Goal: Task Accomplishment & Management: Complete application form

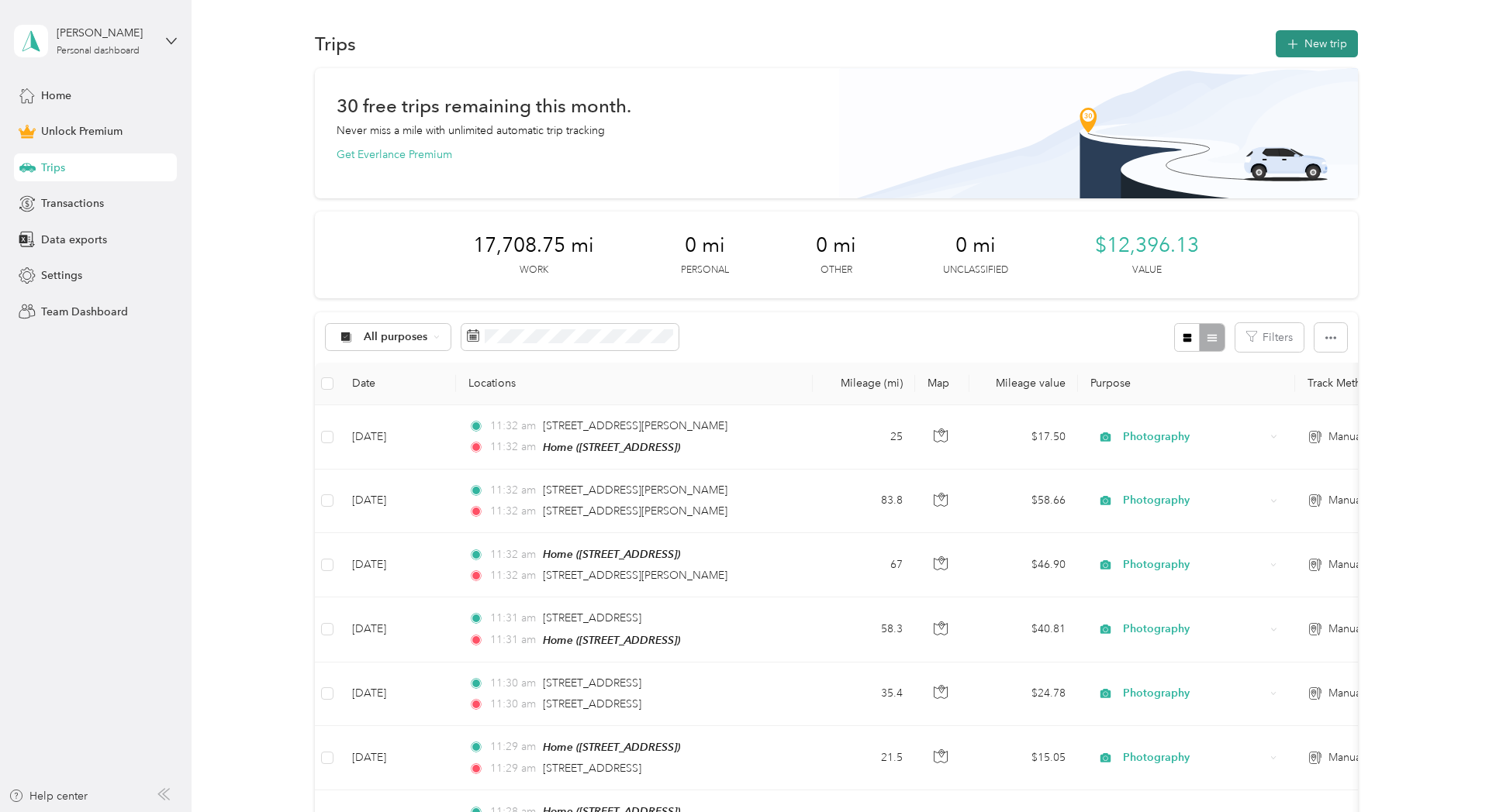
click at [1328, 41] on button "New trip" at bounding box center [1316, 44] width 82 height 27
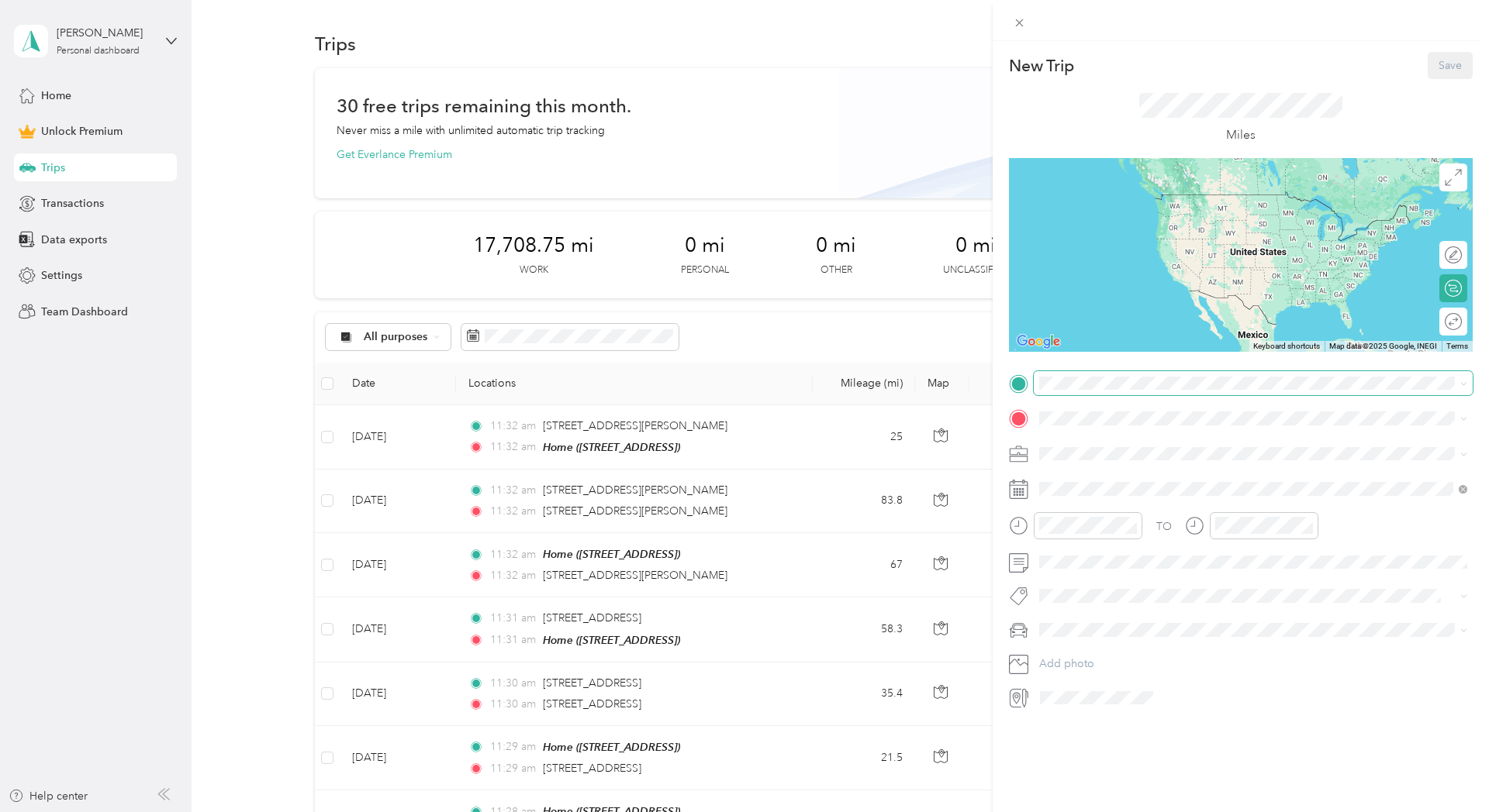
click at [1102, 375] on span at bounding box center [1253, 383] width 439 height 25
click at [1140, 447] on div "Home [STREET_ADDRESS]" at bounding box center [1118, 454] width 99 height 33
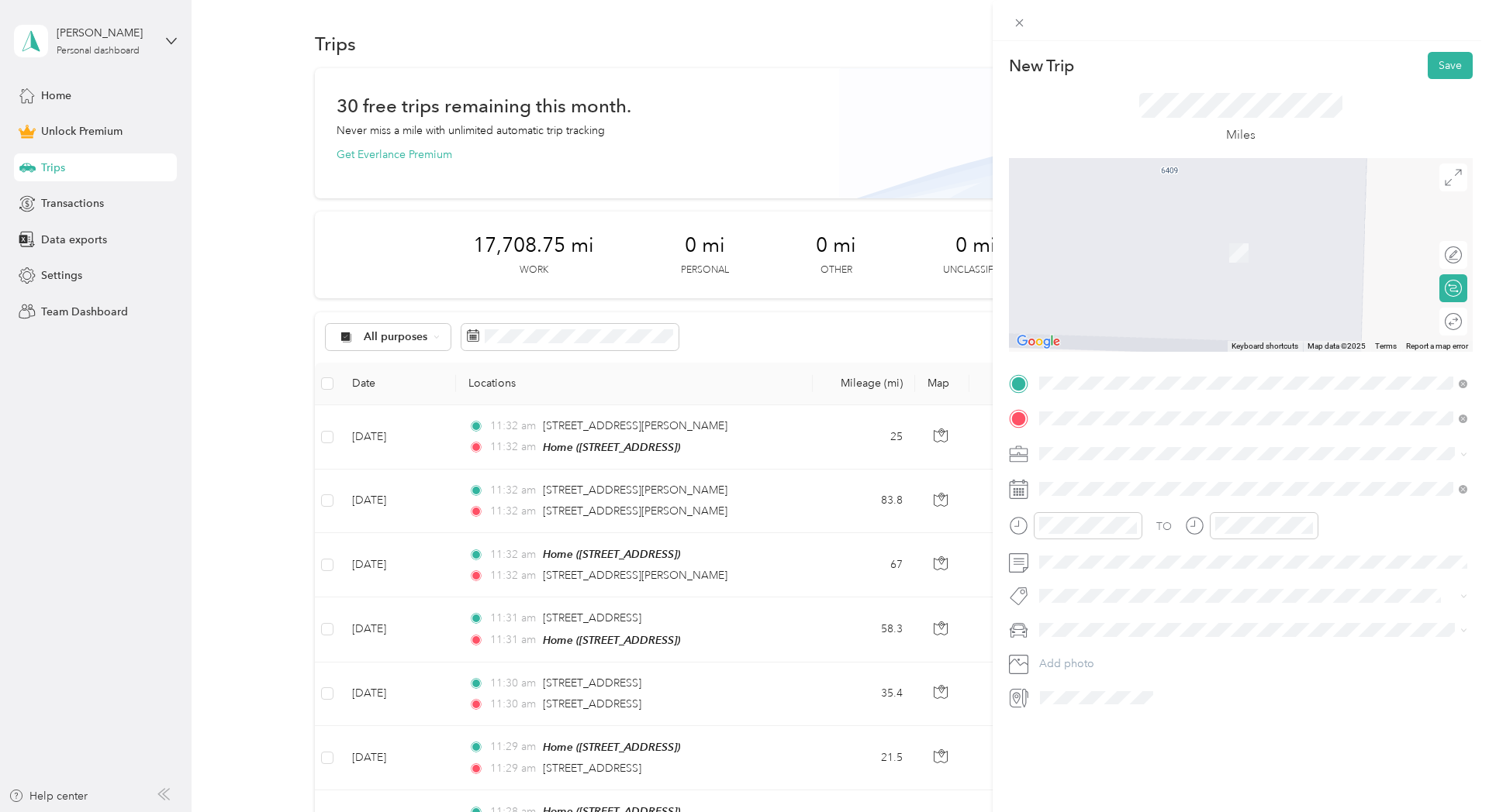
click at [1093, 470] on span "[STREET_ADDRESS][PERSON_NAME][US_STATE]" at bounding box center [1188, 475] width 242 height 14
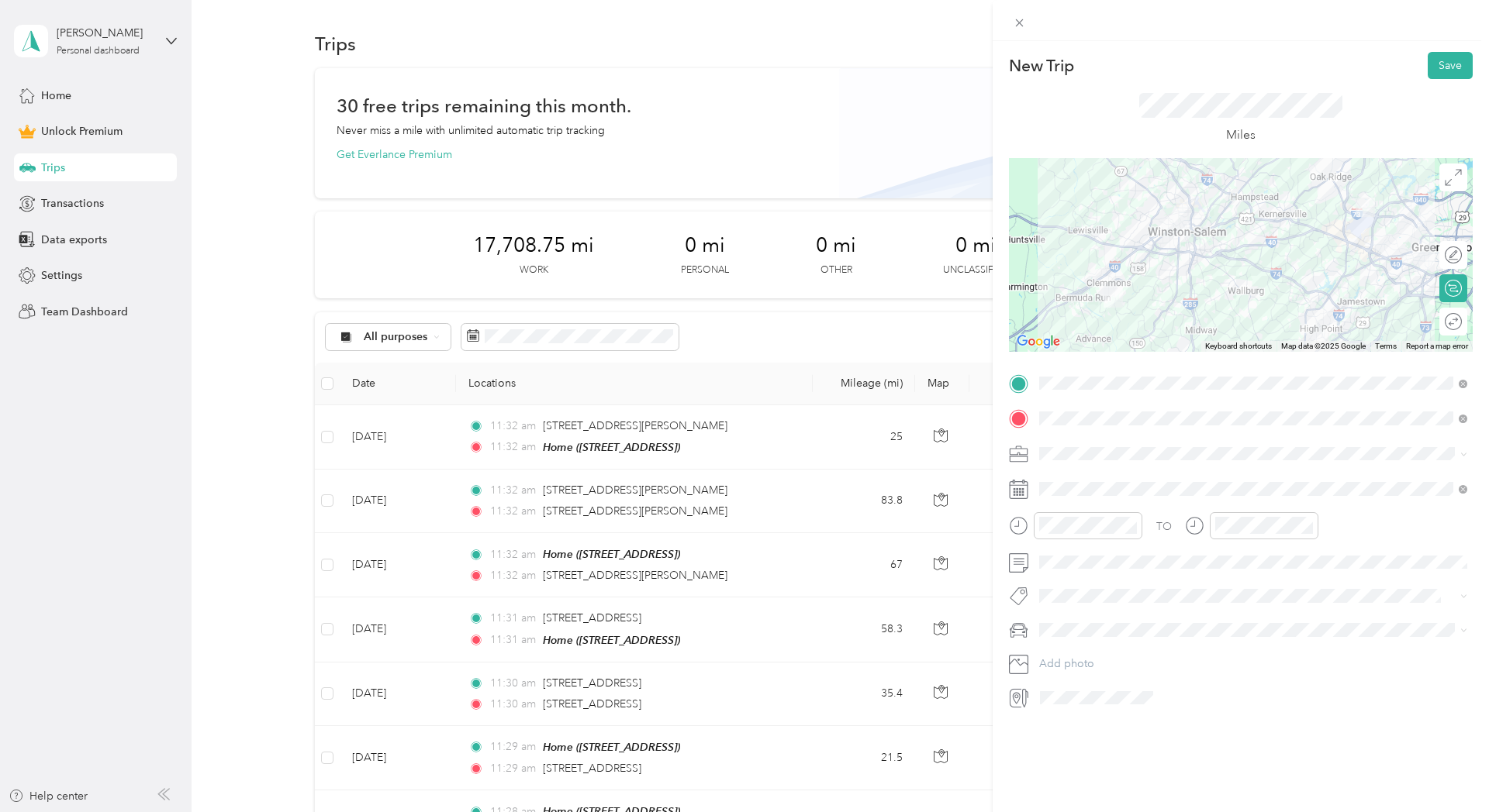
click at [992, 428] on form "New Trip Save This trip cannot be edited because it is either under review, app…" at bounding box center [1240, 381] width 497 height 658
click at [1091, 527] on div "Photography" at bounding box center [1252, 535] width 417 height 16
drag, startPoint x: 1073, startPoint y: 571, endPoint x: 1078, endPoint y: 585, distance: 14.9
click at [1073, 571] on icon at bounding box center [1077, 576] width 15 height 15
click at [1092, 724] on div "29" at bounding box center [1091, 728] width 20 height 19
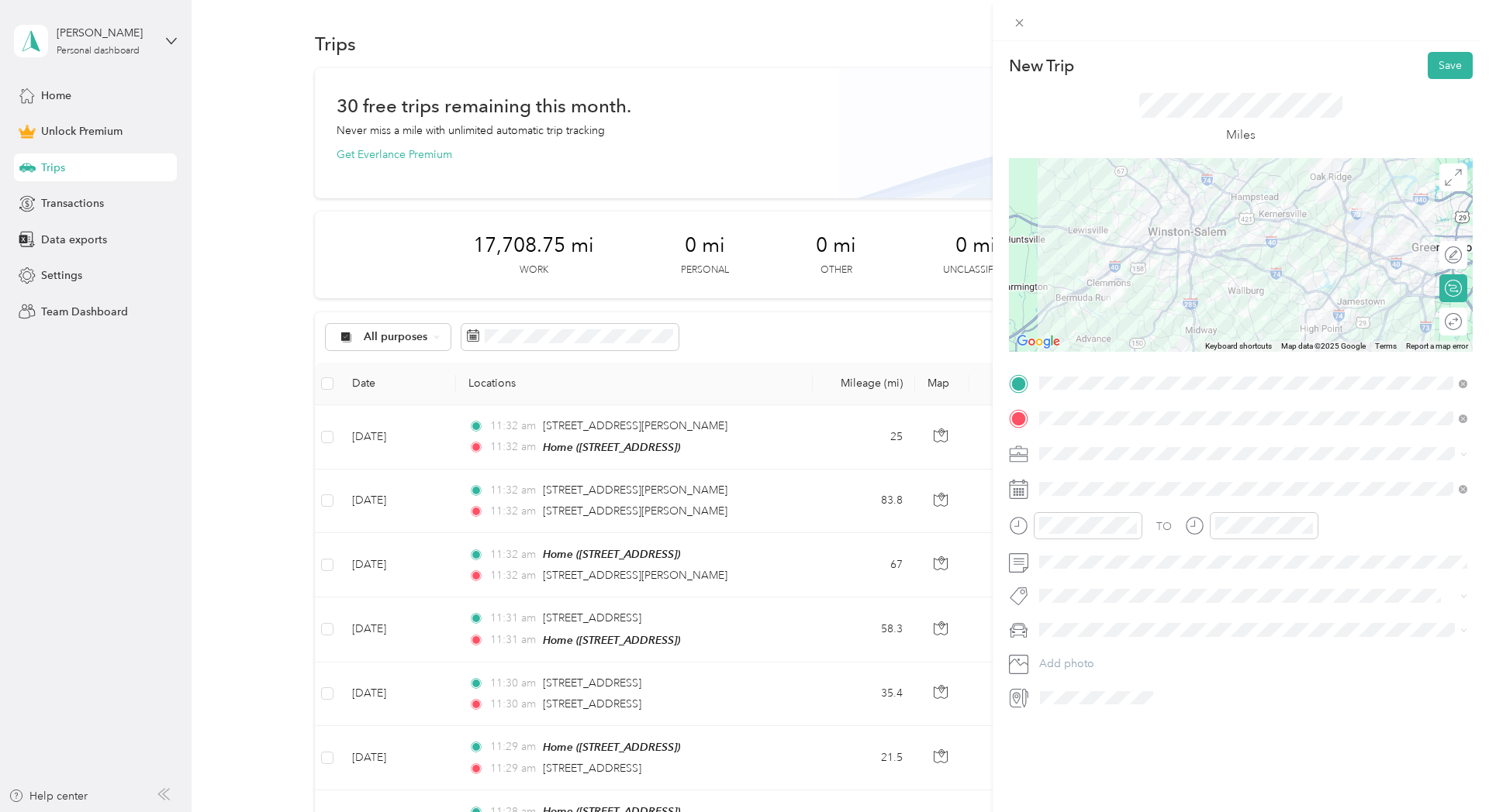
click at [1107, 659] on li "Hyundai Elantra" at bounding box center [1253, 654] width 439 height 27
click at [1454, 66] on button "Save" at bounding box center [1450, 65] width 45 height 27
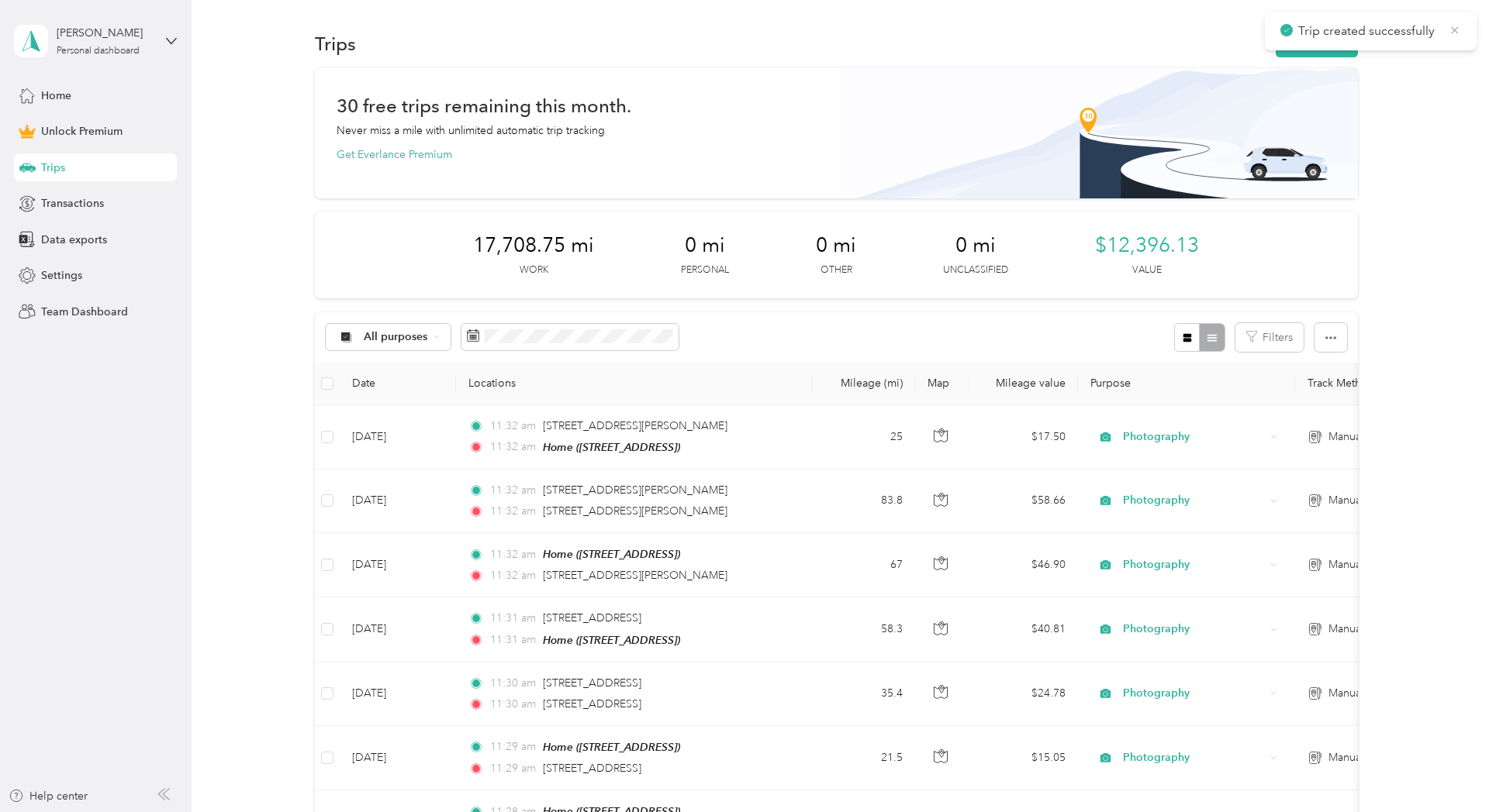
click at [1459, 29] on icon at bounding box center [1455, 30] width 13 height 14
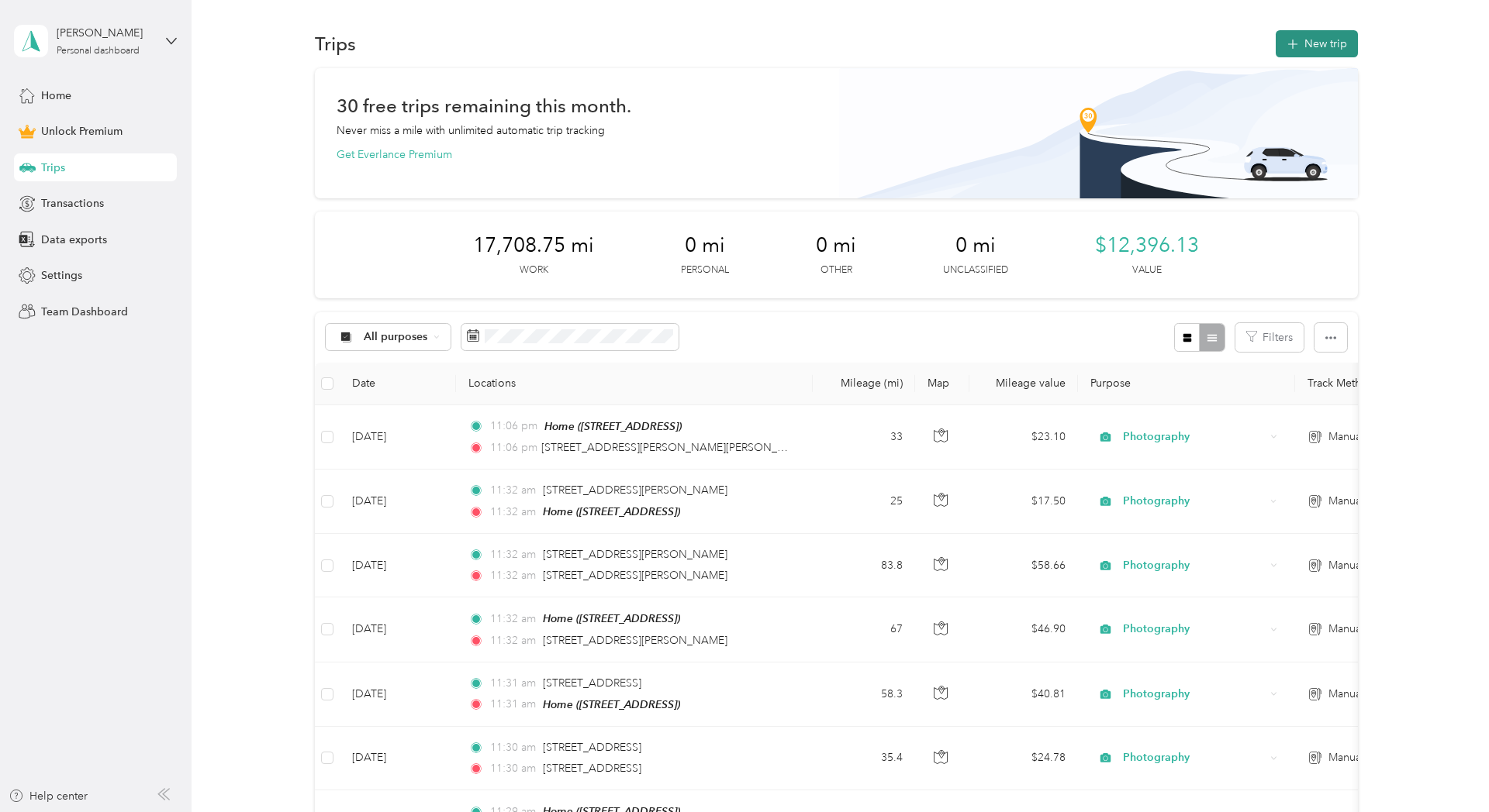
click at [1338, 50] on button "New trip" at bounding box center [1316, 44] width 82 height 27
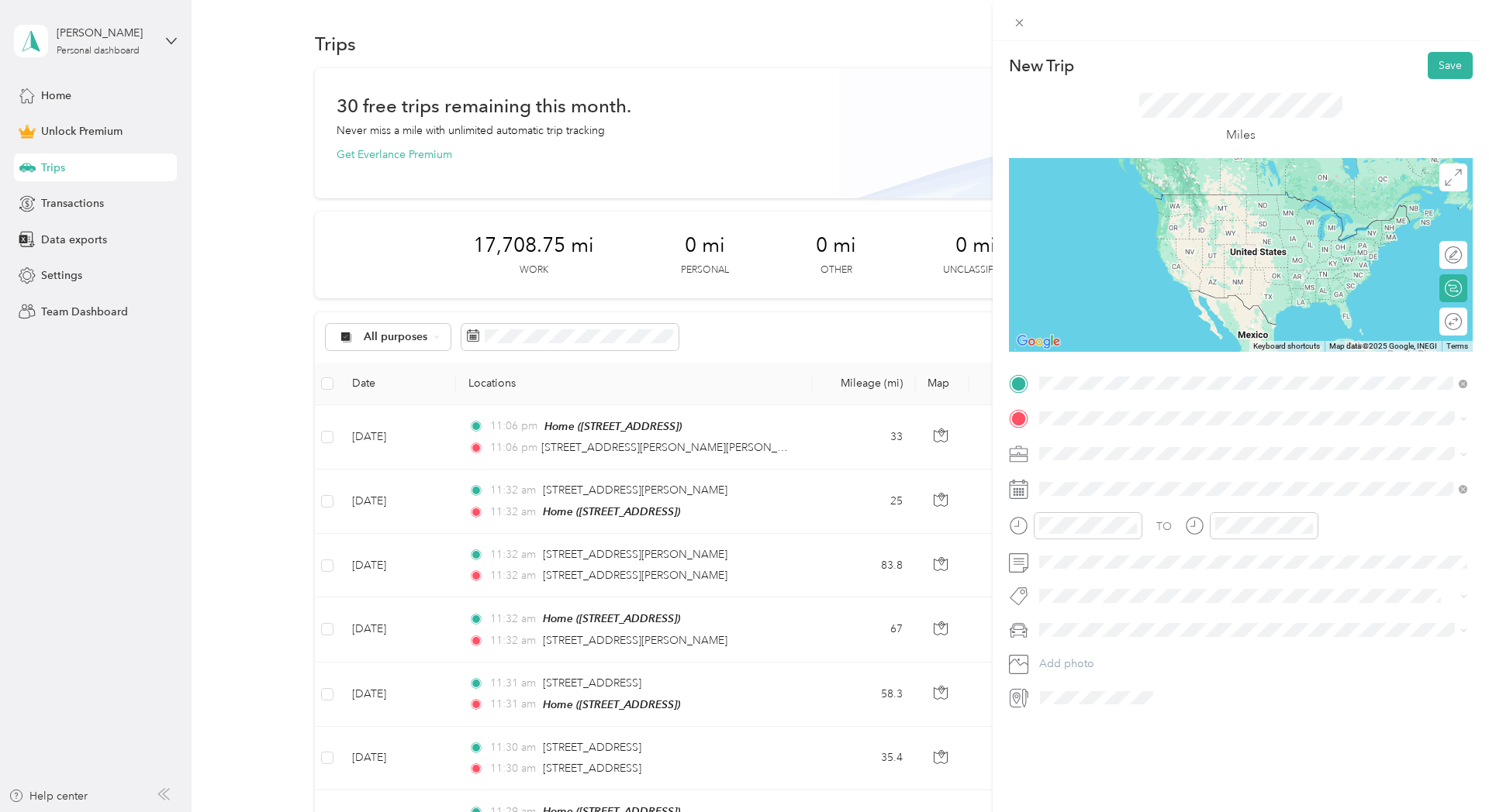
drag, startPoint x: 1131, startPoint y: 432, endPoint x: 1122, endPoint y: 426, distance: 10.8
click at [1131, 433] on span "[STREET_ADDRESS][PERSON_NAME][US_STATE]" at bounding box center [1188, 440] width 242 height 14
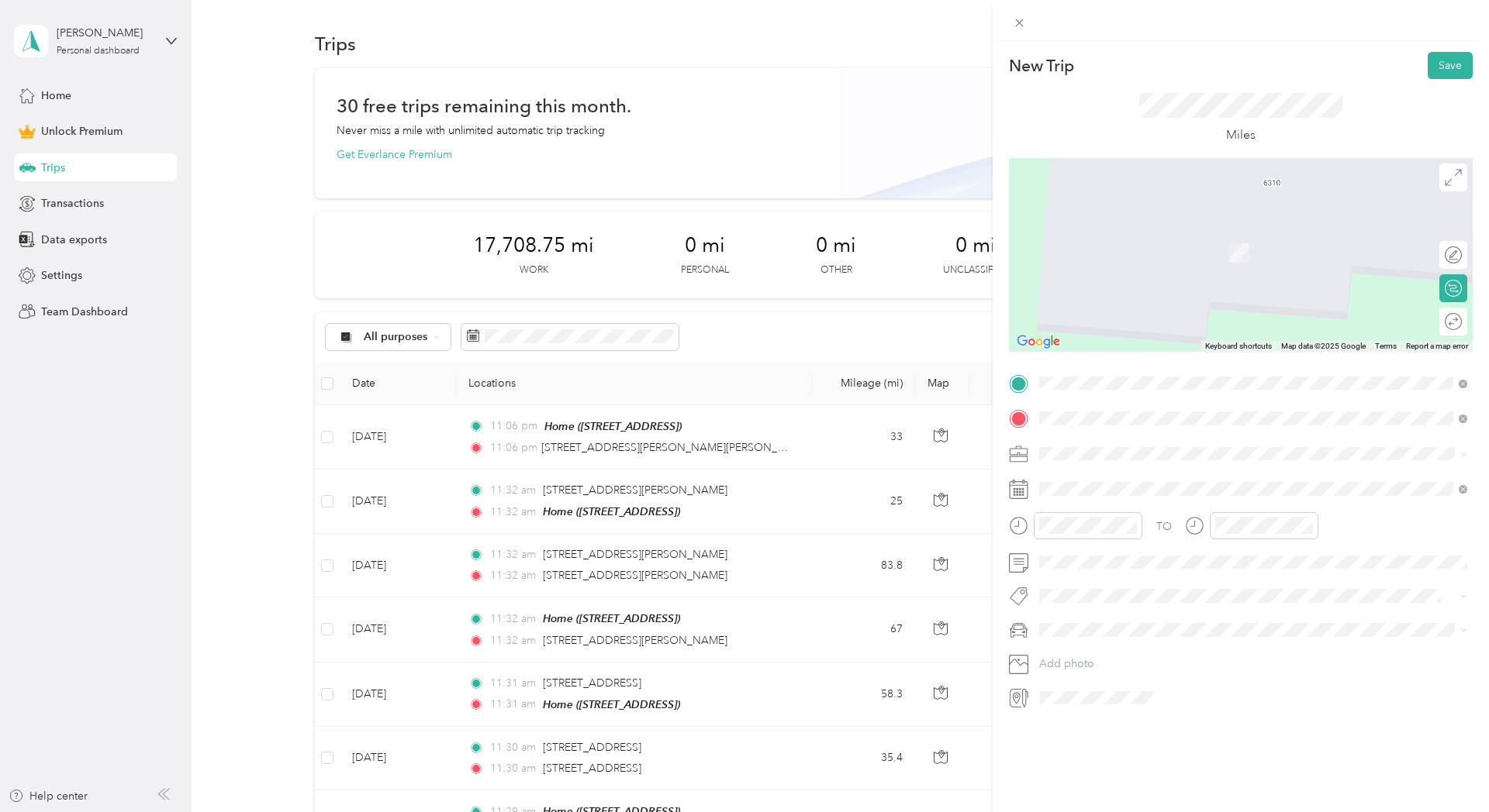
click at [1139, 478] on span "[STREET_ADDRESS][US_STATE]" at bounding box center [1145, 475] width 155 height 14
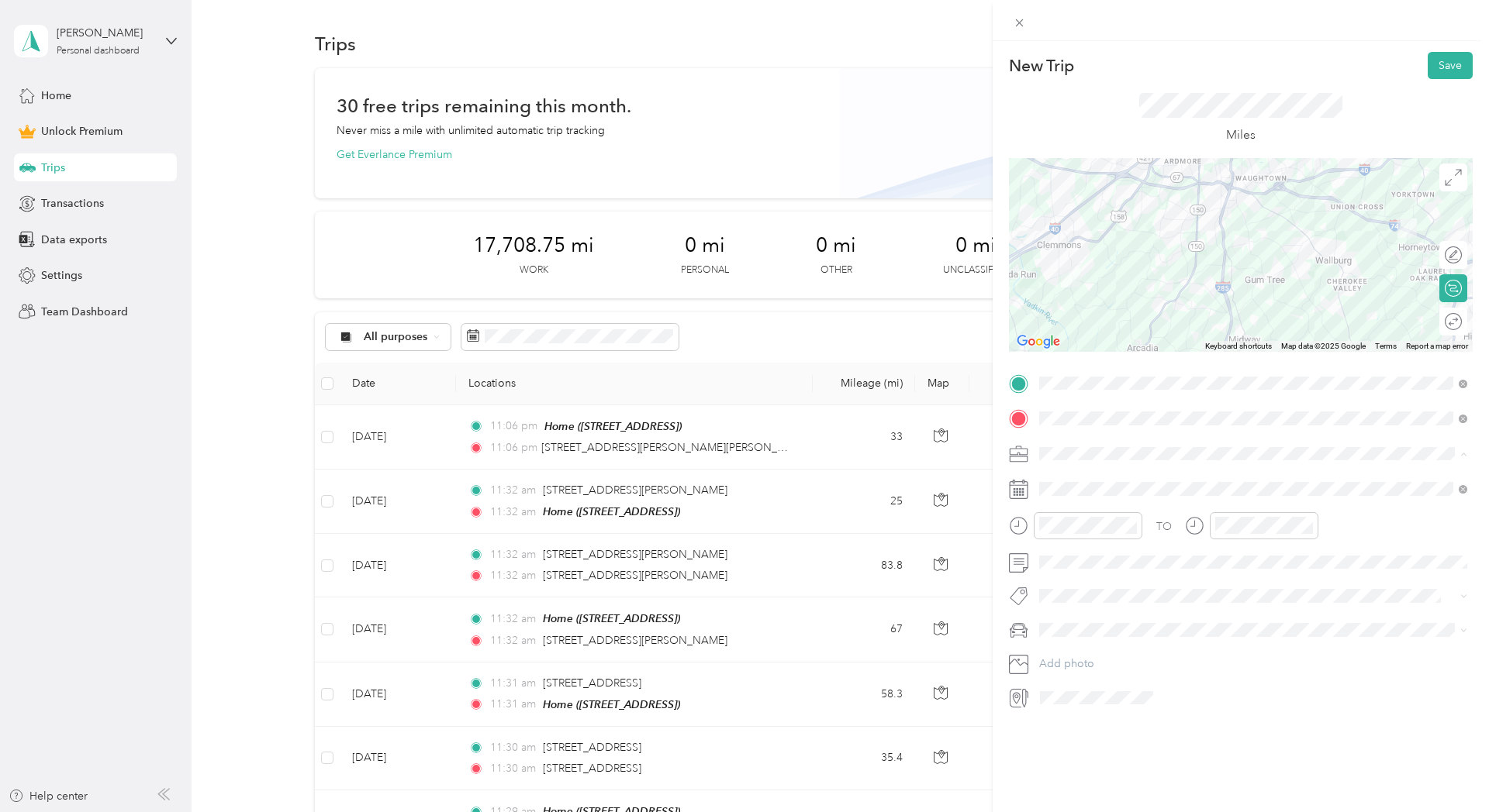
click at [1097, 525] on li "Photography" at bounding box center [1253, 535] width 439 height 27
drag, startPoint x: 1080, startPoint y: 575, endPoint x: 1085, endPoint y: 598, distance: 23.5
click at [1080, 576] on icon at bounding box center [1077, 576] width 15 height 15
click at [1094, 726] on div "29" at bounding box center [1091, 728] width 20 height 19
click at [1087, 659] on span "Hyundai Elantra" at bounding box center [1082, 657] width 76 height 14
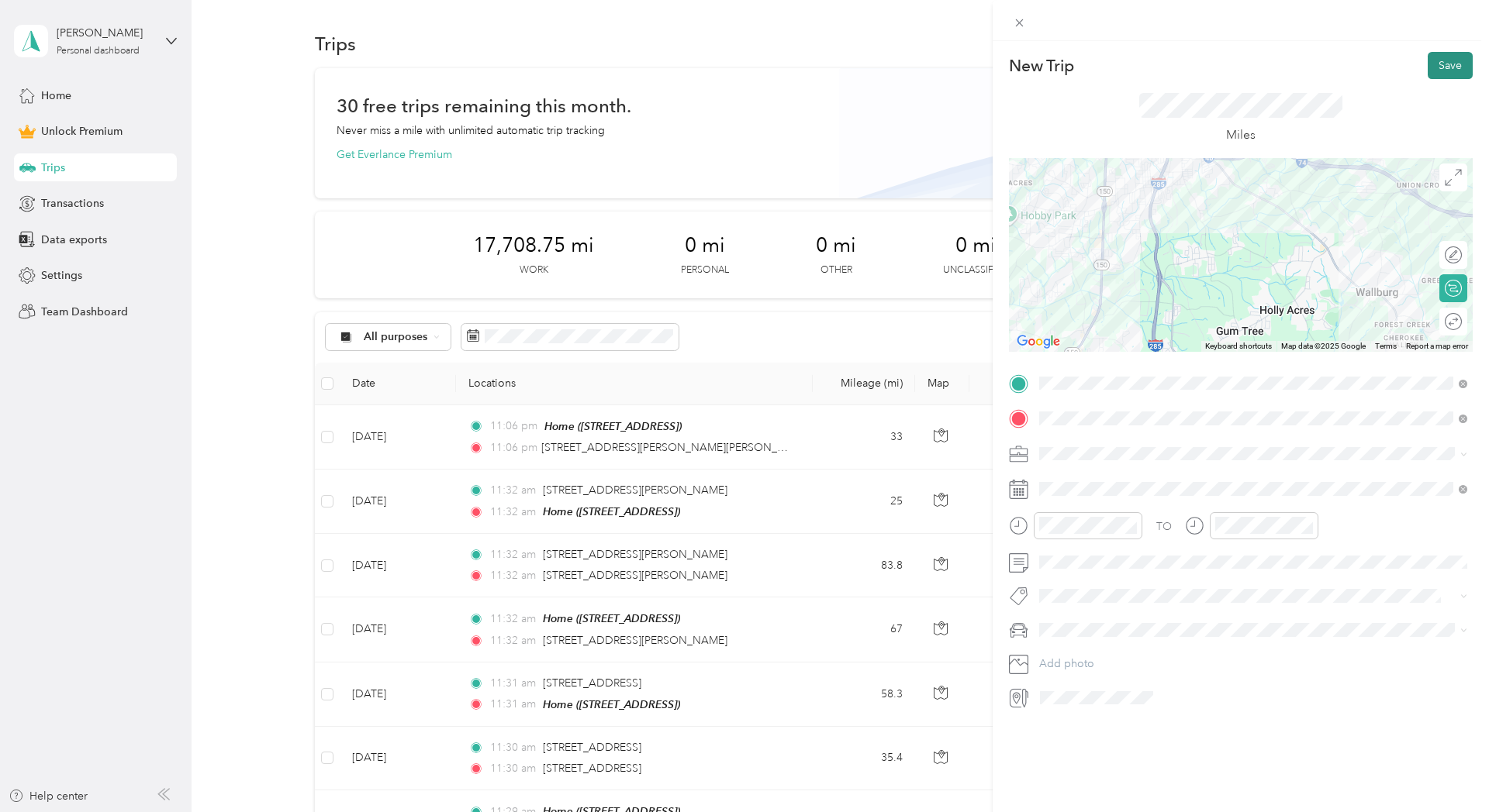
click at [1436, 62] on button "Save" at bounding box center [1450, 65] width 45 height 27
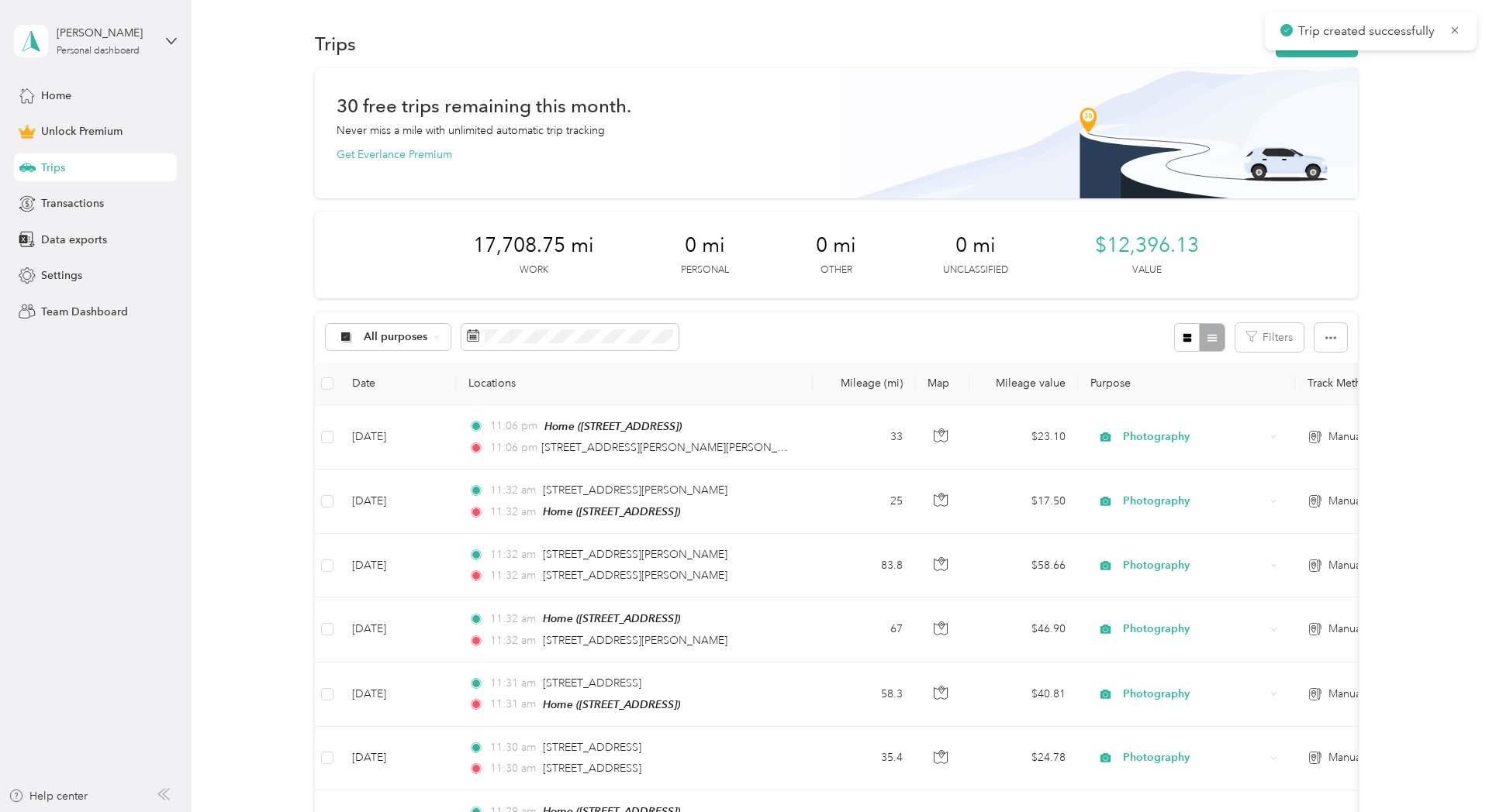
drag, startPoint x: 1456, startPoint y: 28, endPoint x: 1368, endPoint y: 42, distance: 89.1
click at [1454, 28] on icon at bounding box center [1455, 30] width 13 height 14
click at [1345, 44] on button "New trip" at bounding box center [1316, 44] width 82 height 27
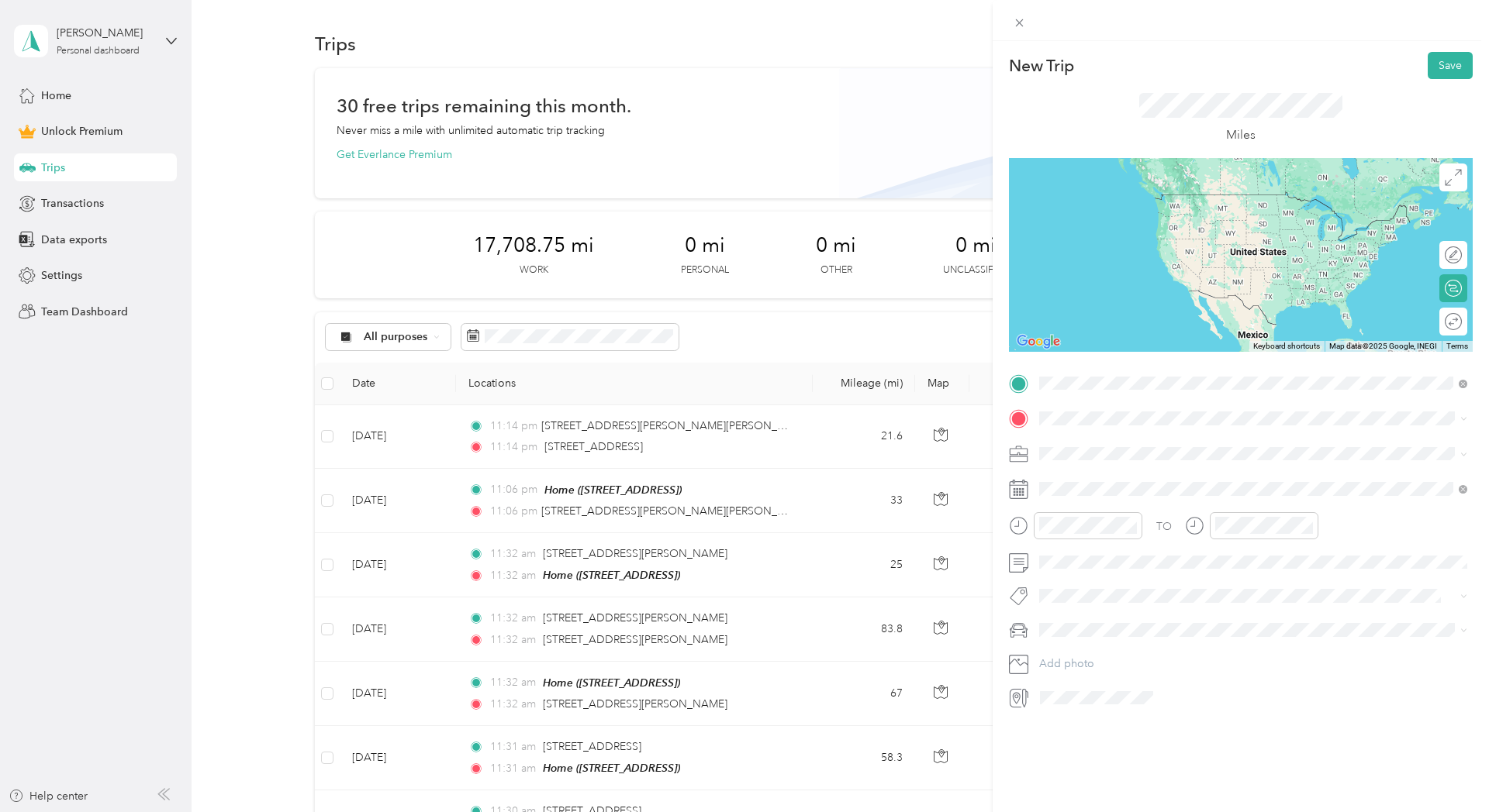
click at [1124, 437] on span "[STREET_ADDRESS][US_STATE]" at bounding box center [1145, 440] width 155 height 14
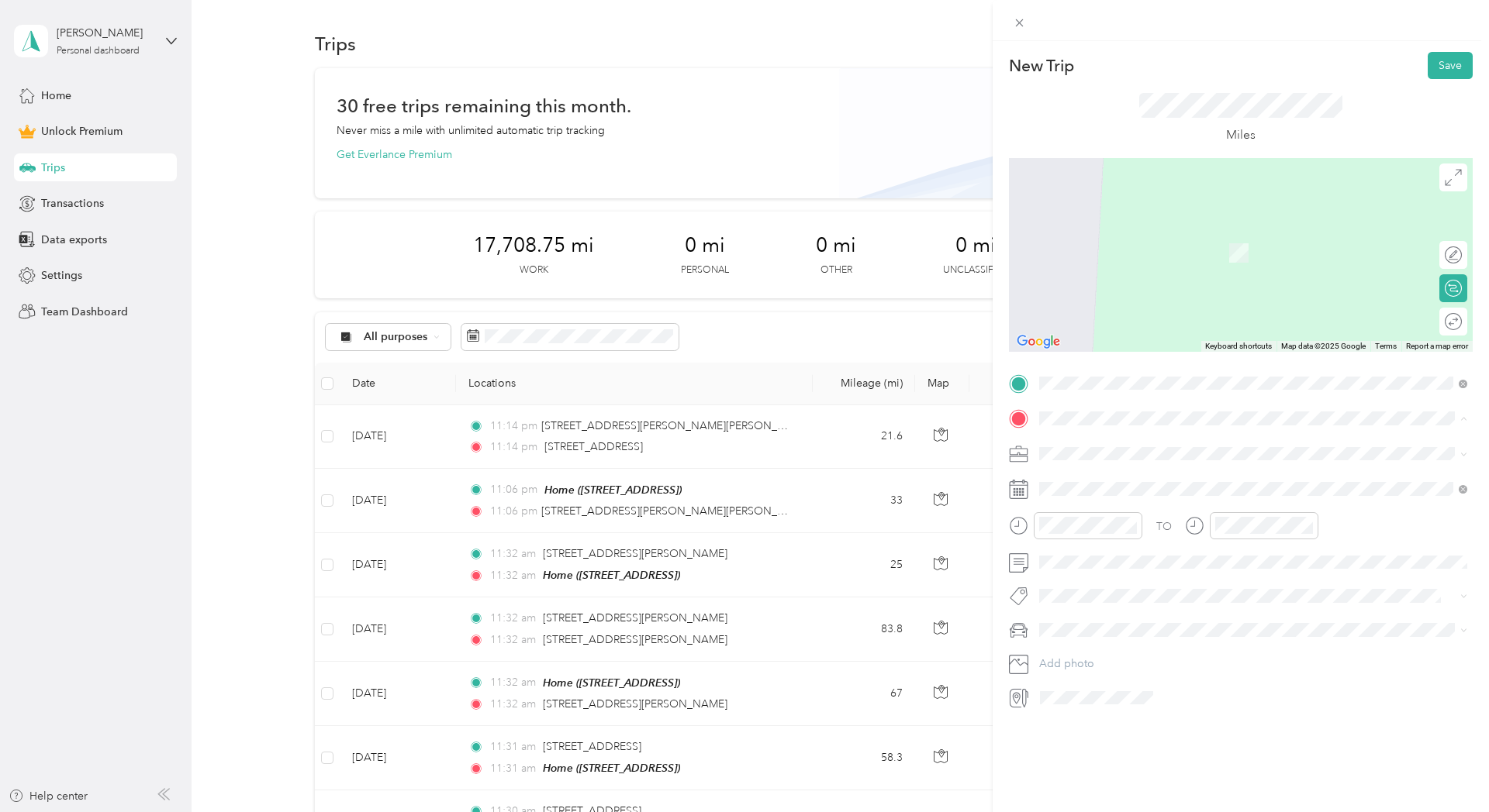
click at [1127, 484] on div "Home" at bounding box center [1118, 480] width 99 height 14
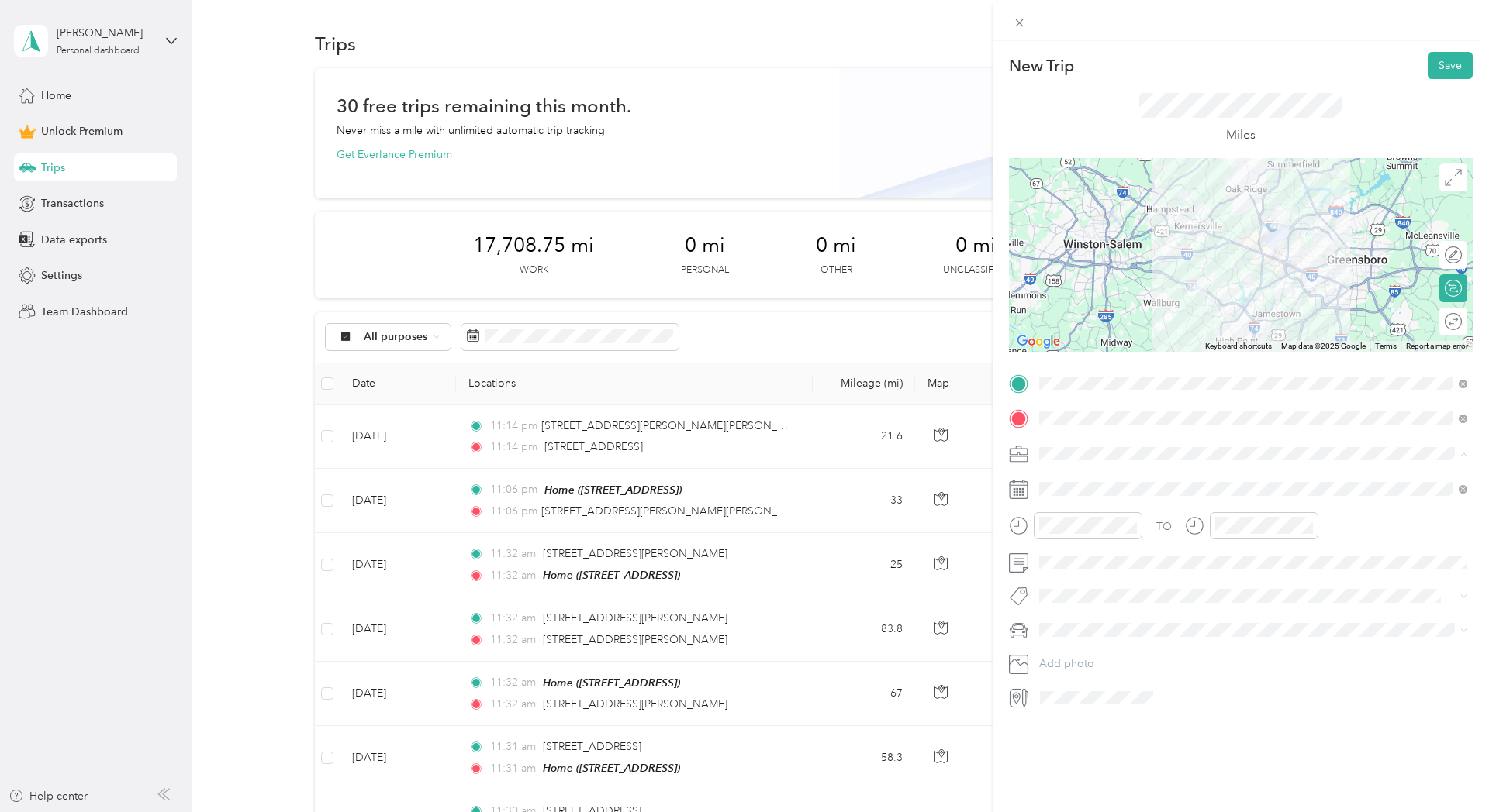
click at [1094, 532] on span "Photography" at bounding box center [1076, 535] width 65 height 14
click at [1082, 573] on icon at bounding box center [1077, 576] width 15 height 15
click at [1093, 725] on div "29" at bounding box center [1091, 728] width 20 height 19
click at [1140, 657] on div "Hyundai Elantra" at bounding box center [1252, 657] width 417 height 16
click at [1460, 66] on button "Save" at bounding box center [1450, 65] width 45 height 27
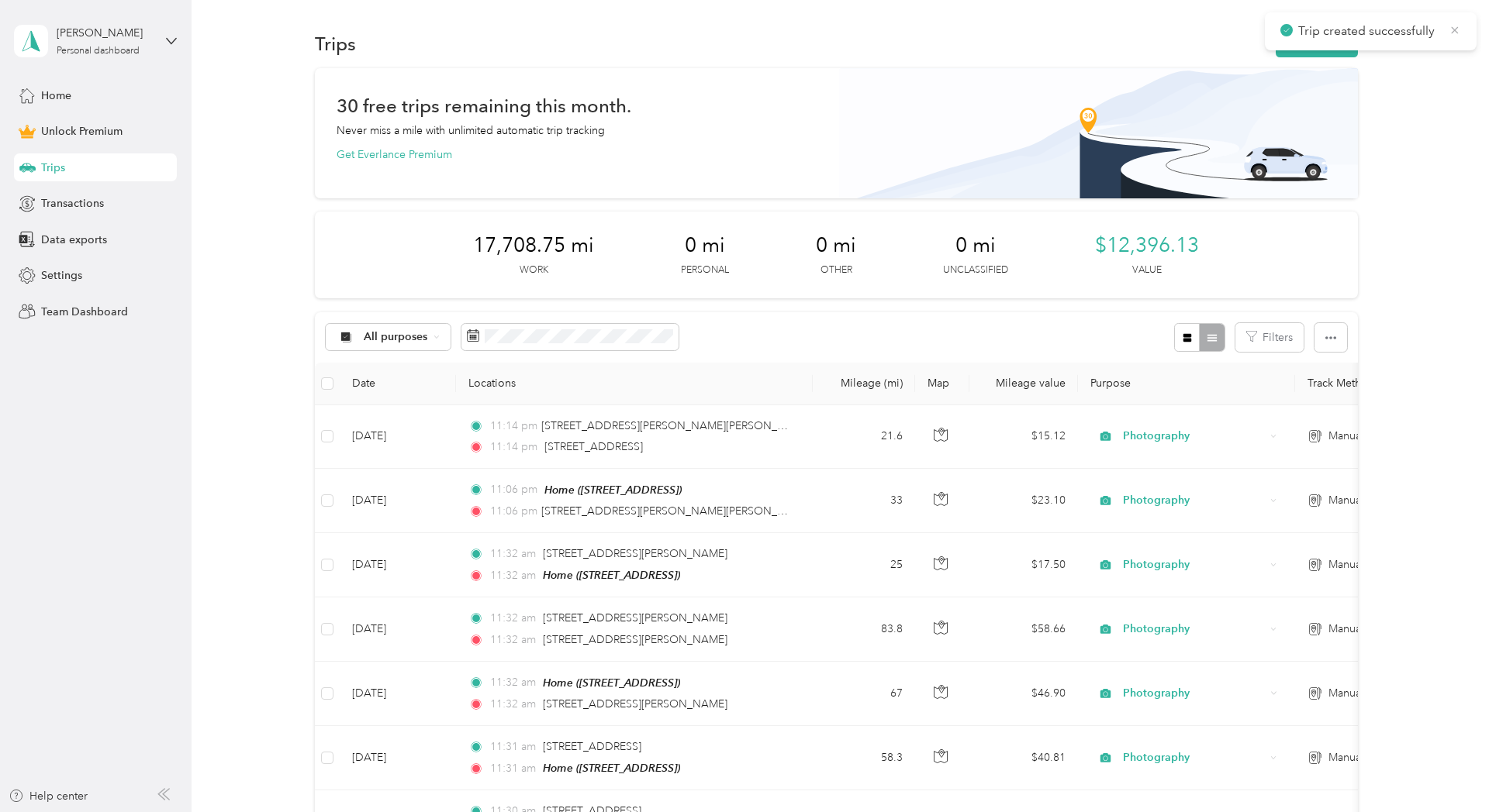
click at [1454, 29] on icon at bounding box center [1455, 29] width 7 height 7
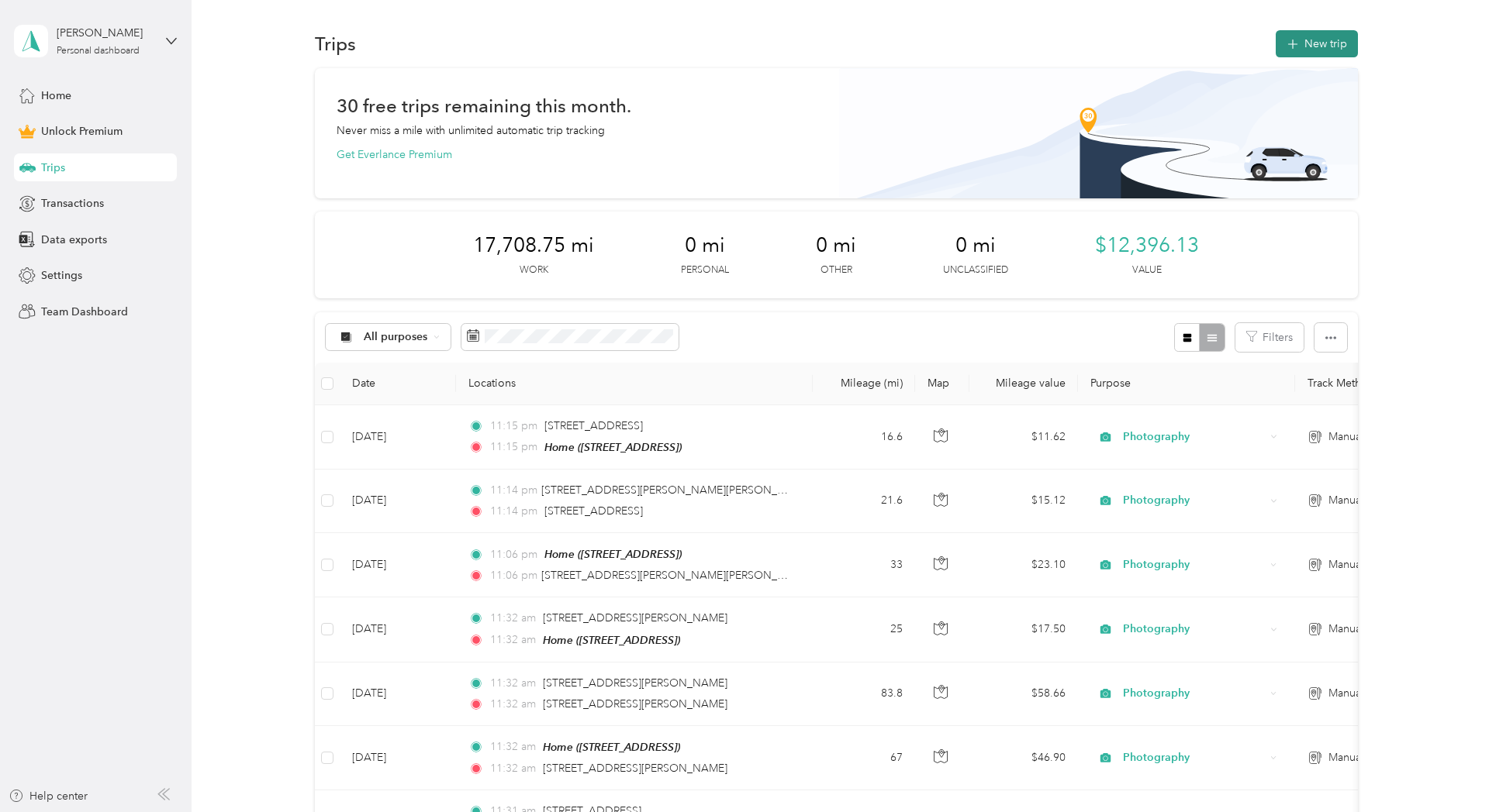
scroll to position [1, 0]
click at [1340, 46] on button "New trip" at bounding box center [1316, 43] width 82 height 27
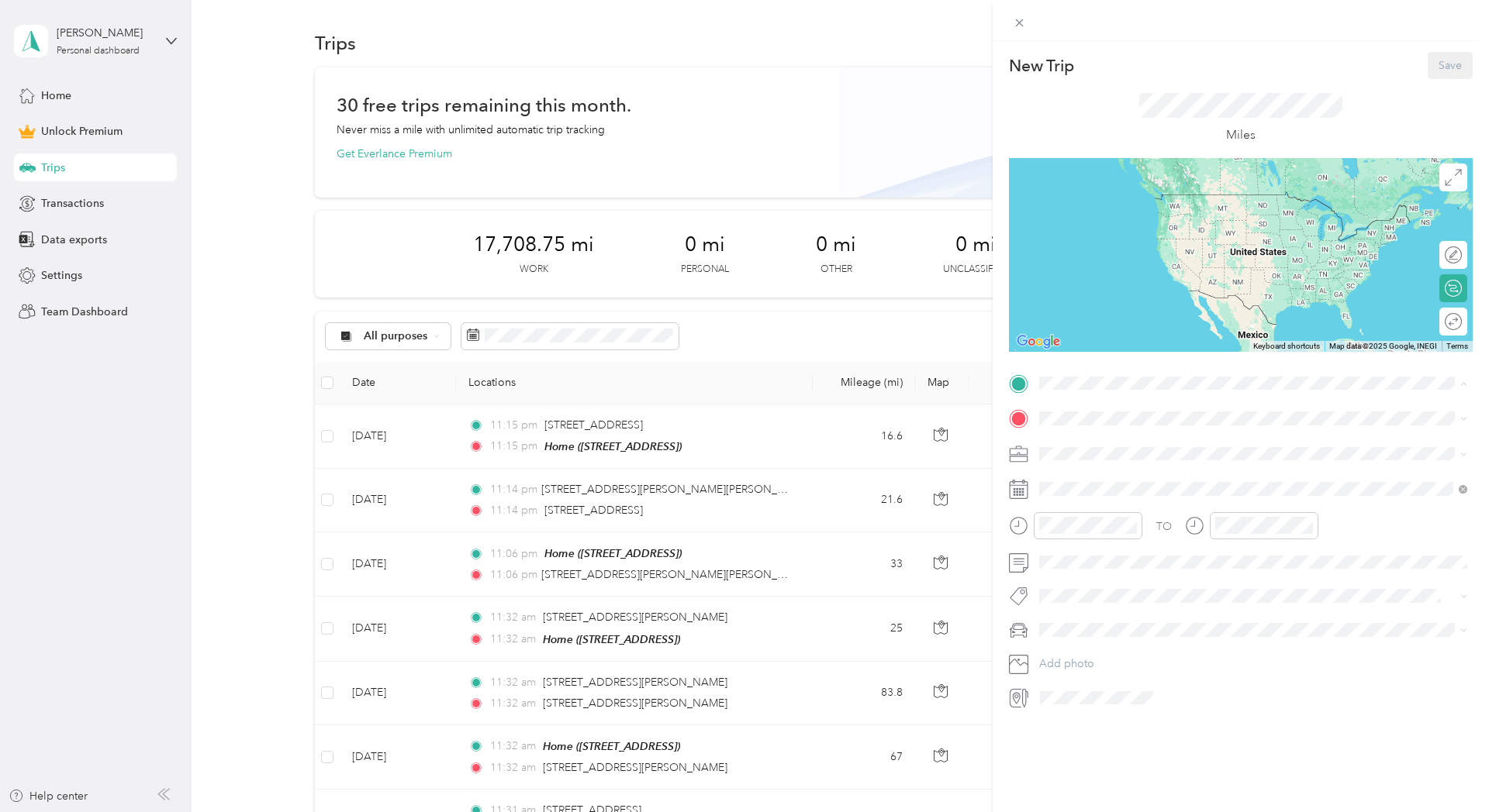
click at [1094, 441] on strong "Home" at bounding box center [1083, 445] width 30 height 14
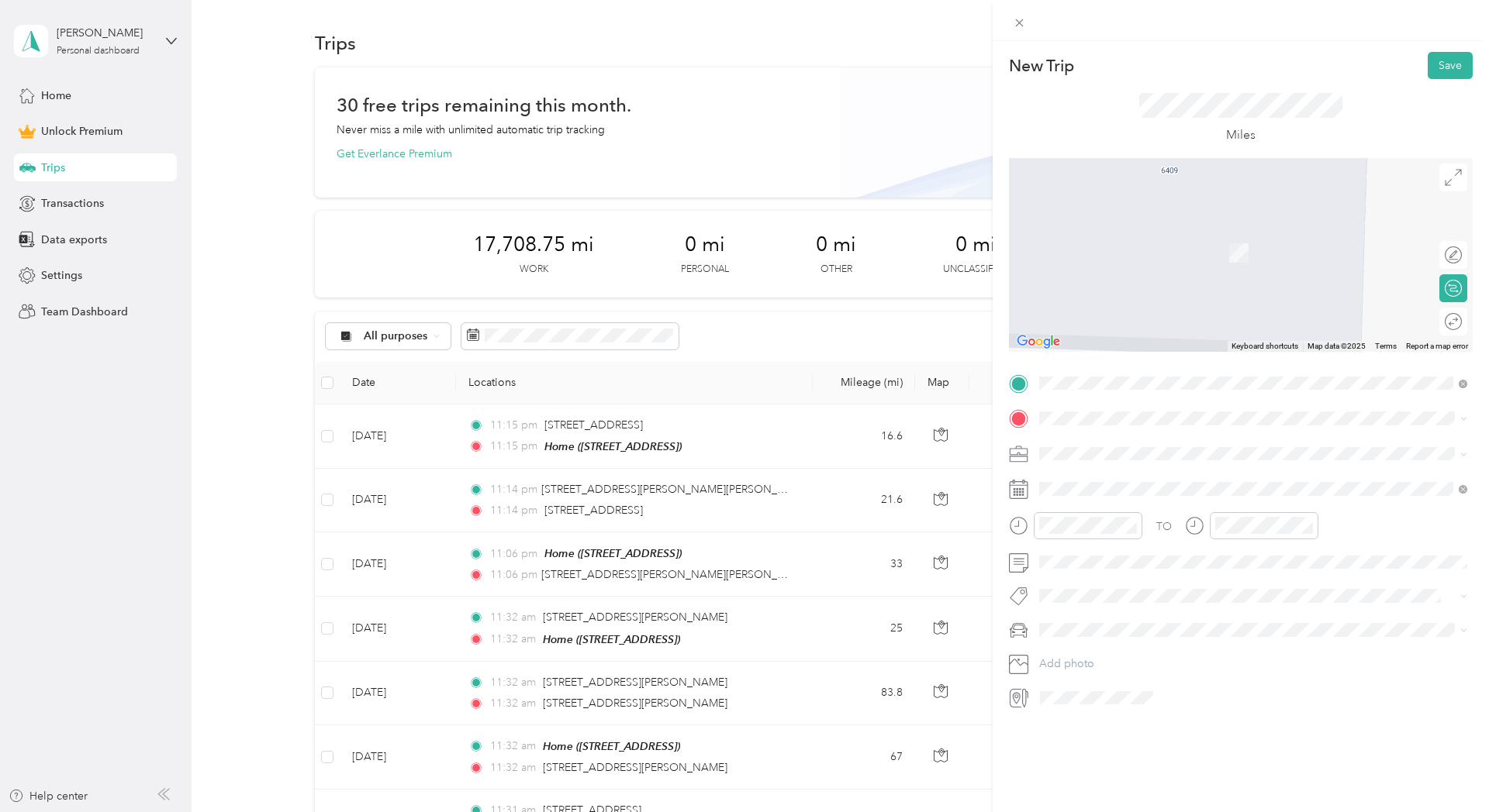
click at [1139, 471] on span "[STREET_ADDRESS][US_STATE]" at bounding box center [1145, 472] width 155 height 14
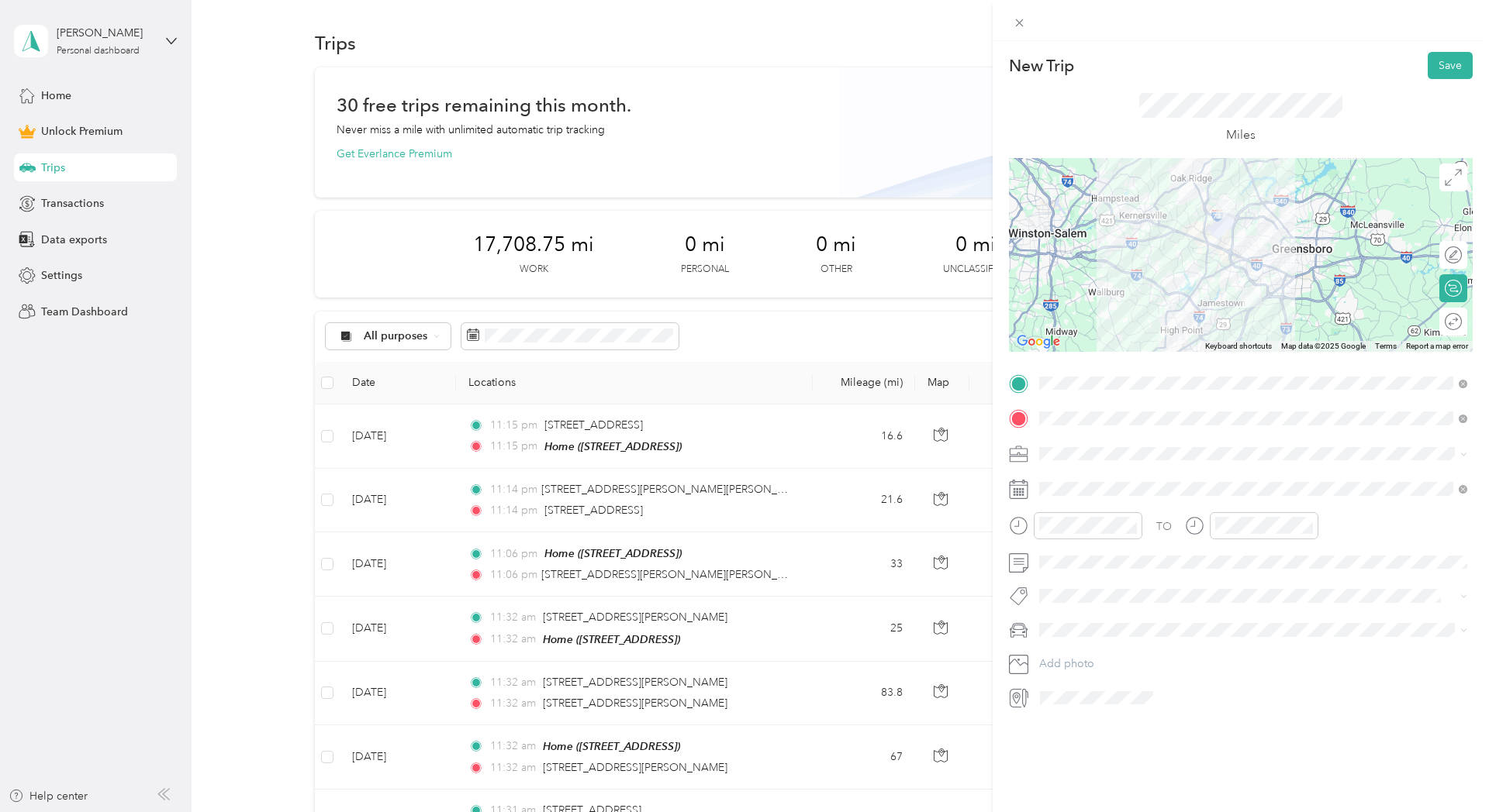
drag, startPoint x: 1009, startPoint y: 429, endPoint x: 1039, endPoint y: 456, distance: 40.4
click at [1009, 429] on div at bounding box center [1241, 418] width 464 height 25
click at [1074, 532] on span "Photography" at bounding box center [1076, 535] width 65 height 14
click at [1077, 578] on icon at bounding box center [1077, 576] width 15 height 15
click at [1089, 725] on div "29" at bounding box center [1091, 728] width 20 height 19
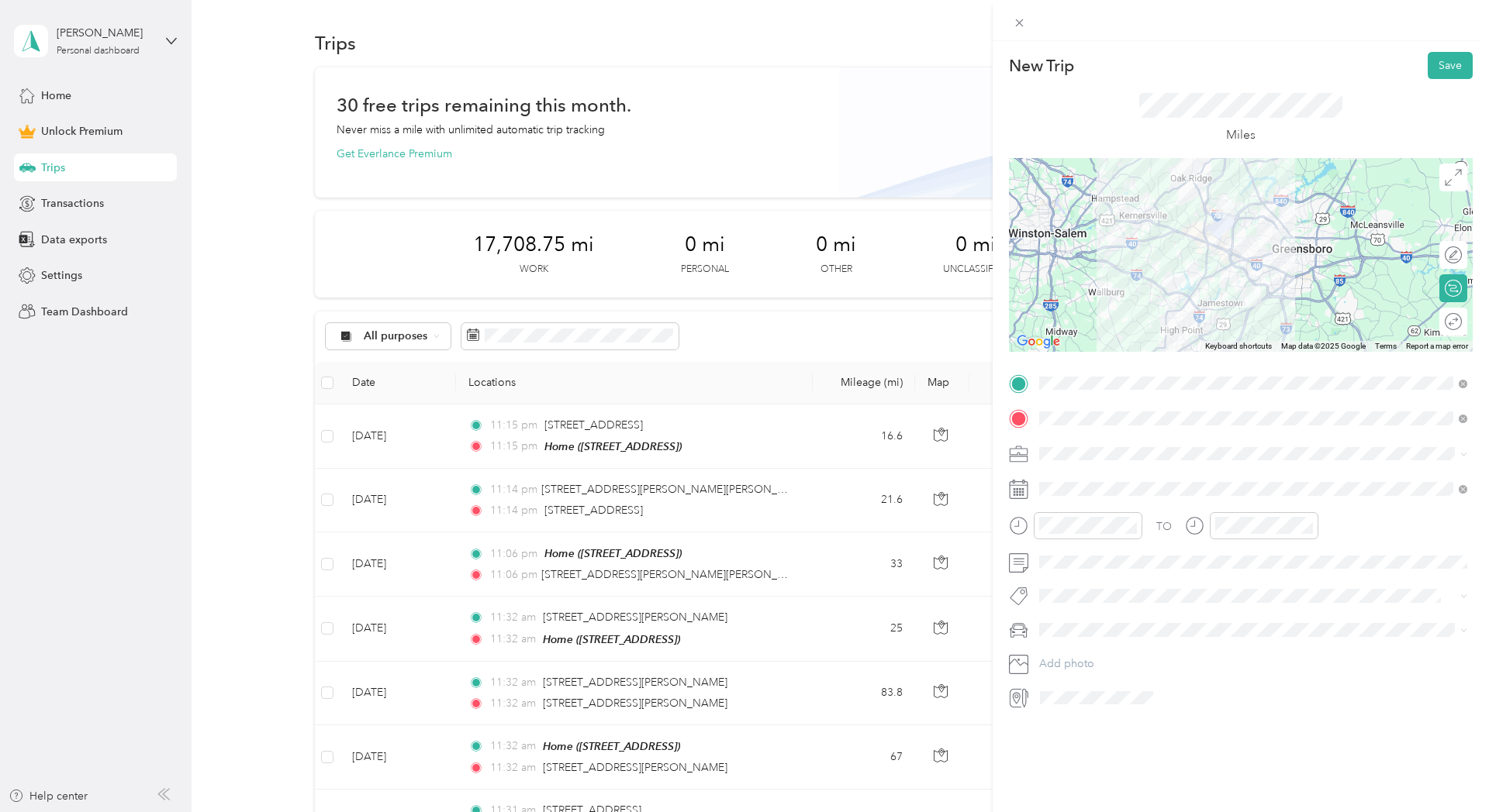
click at [1106, 657] on div "Hyundai Elantra" at bounding box center [1252, 652] width 417 height 16
click at [1110, 724] on div "30" at bounding box center [1110, 728] width 20 height 19
click at [1448, 61] on button "Save" at bounding box center [1450, 65] width 45 height 27
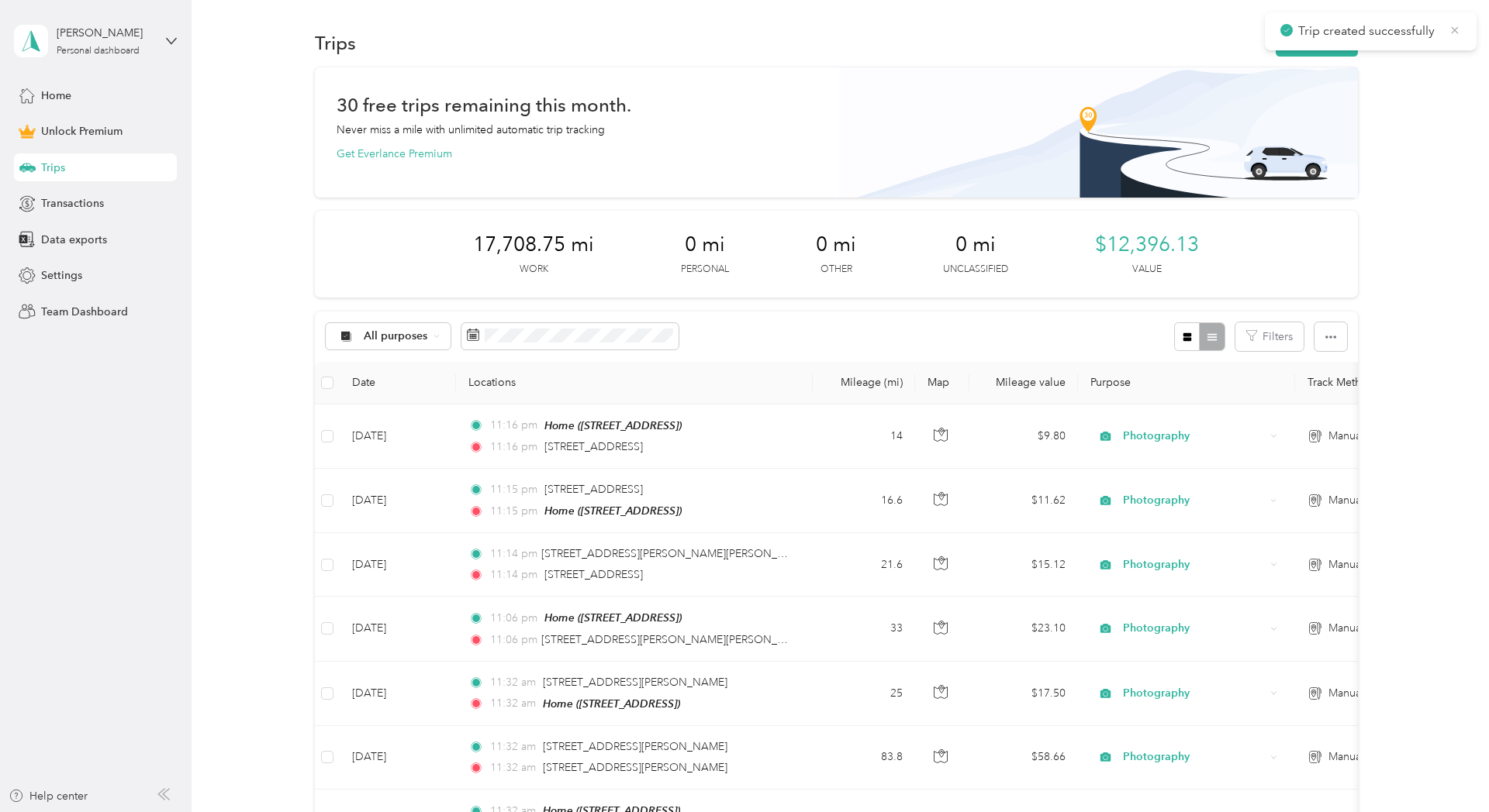
click at [1452, 27] on icon at bounding box center [1455, 29] width 7 height 7
click at [1346, 43] on button "New trip" at bounding box center [1316, 43] width 82 height 27
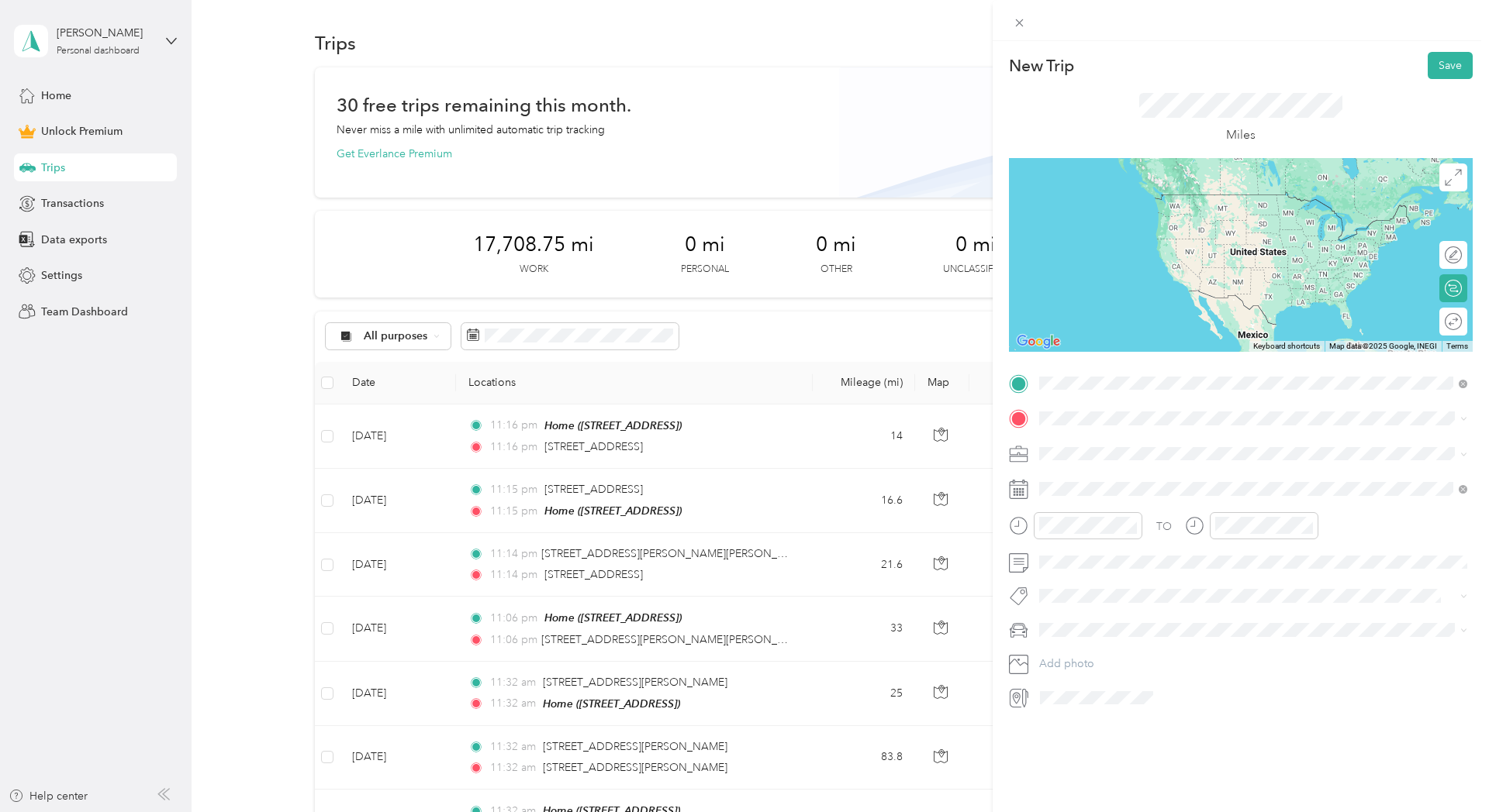
click at [1102, 439] on span "[STREET_ADDRESS][US_STATE]" at bounding box center [1145, 440] width 155 height 14
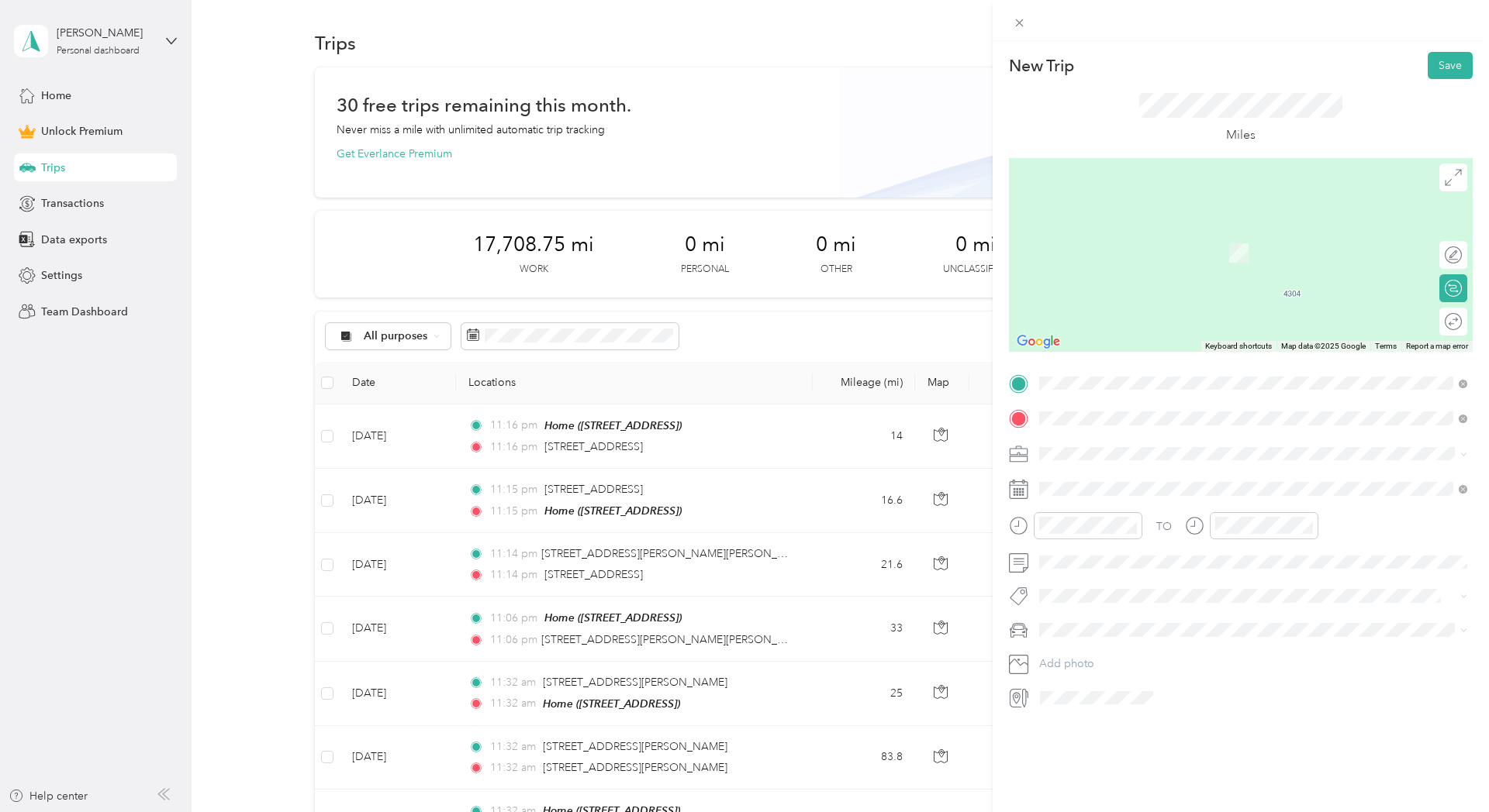
click at [1149, 478] on span "[STREET_ADDRESS][US_STATE]" at bounding box center [1145, 475] width 155 height 14
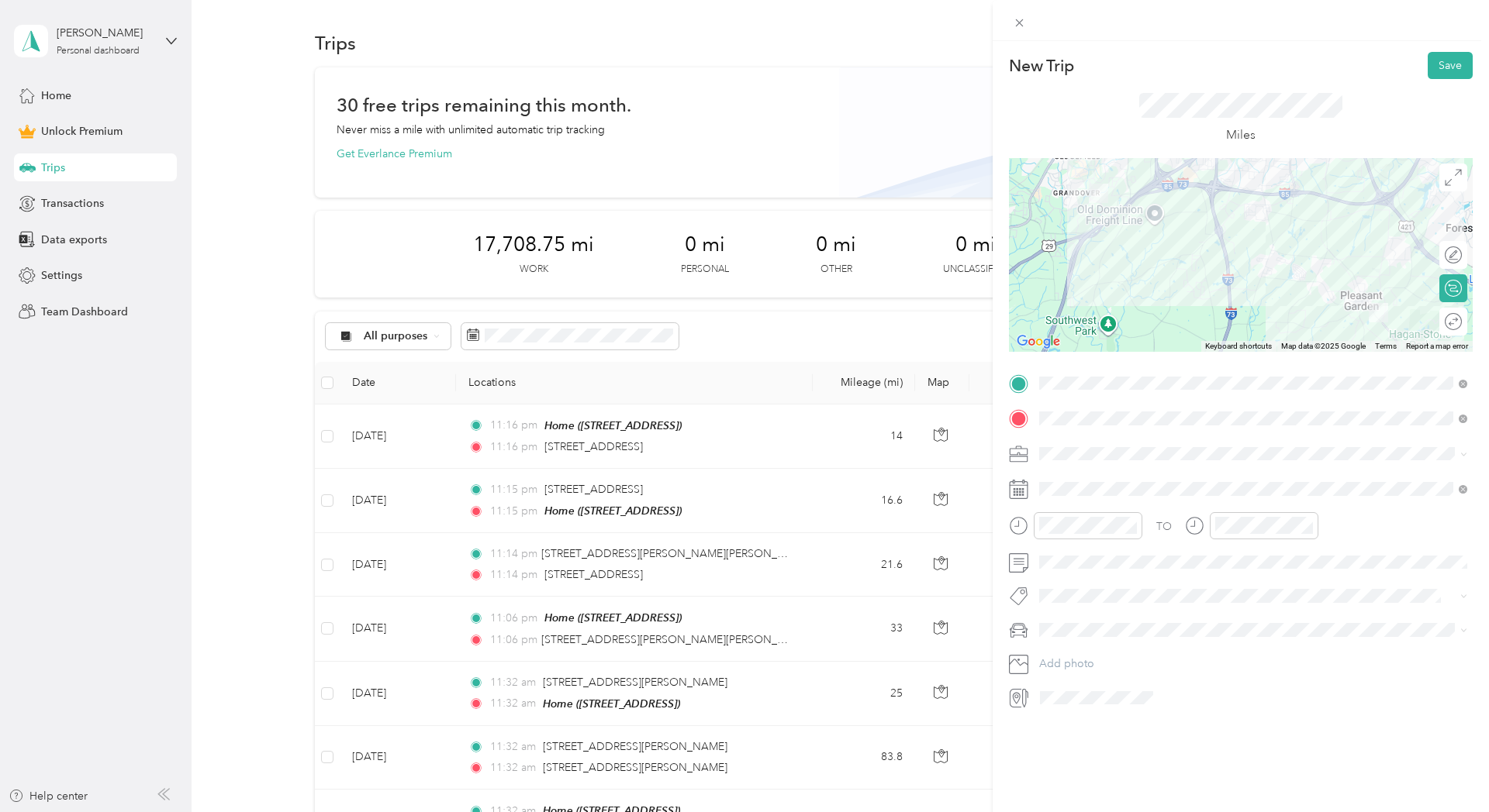
drag, startPoint x: 1000, startPoint y: 421, endPoint x: 1046, endPoint y: 457, distance: 58.4
click at [1000, 421] on form "New Trip Save This trip cannot be edited because it is either under review, app…" at bounding box center [1240, 381] width 497 height 658
click at [1100, 530] on span "Photography" at bounding box center [1076, 529] width 65 height 14
click at [1081, 575] on icon at bounding box center [1077, 576] width 15 height 15
click at [1111, 728] on div "30" at bounding box center [1110, 728] width 20 height 19
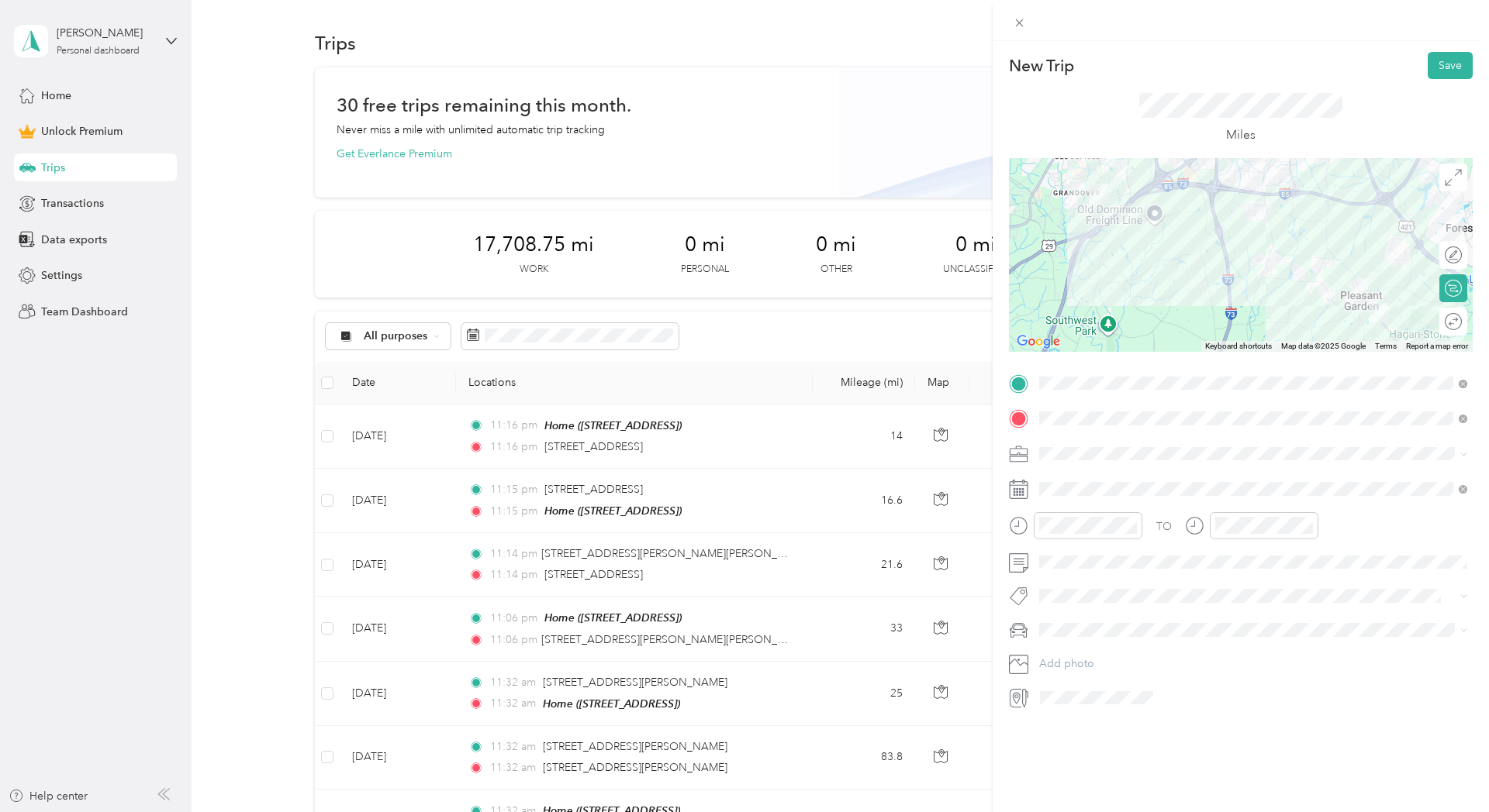
click at [1124, 655] on div "Hyundai Elantra" at bounding box center [1252, 651] width 417 height 16
click at [1449, 66] on button "Save" at bounding box center [1450, 65] width 45 height 27
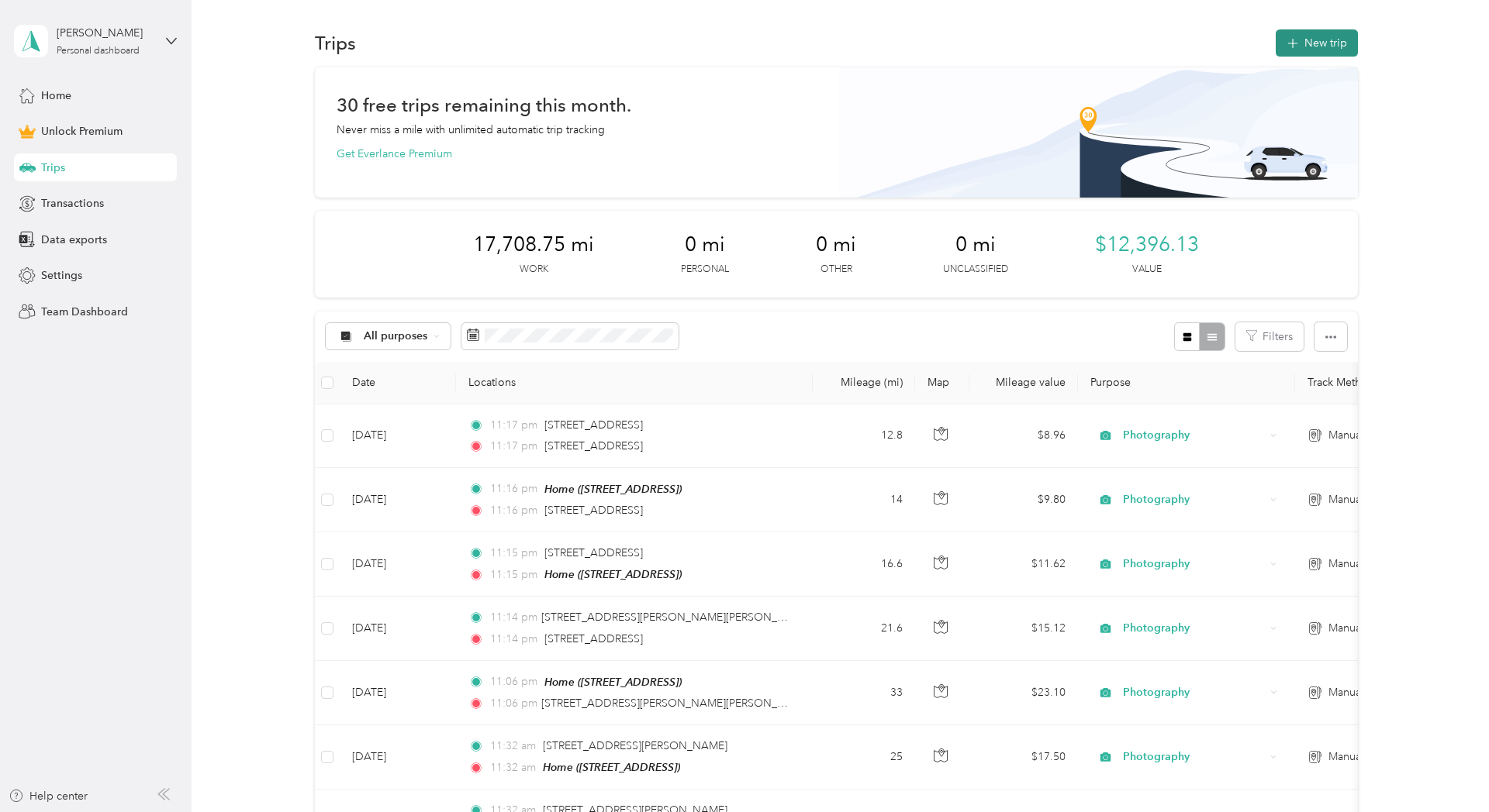
click at [1325, 33] on button "New trip" at bounding box center [1316, 43] width 82 height 27
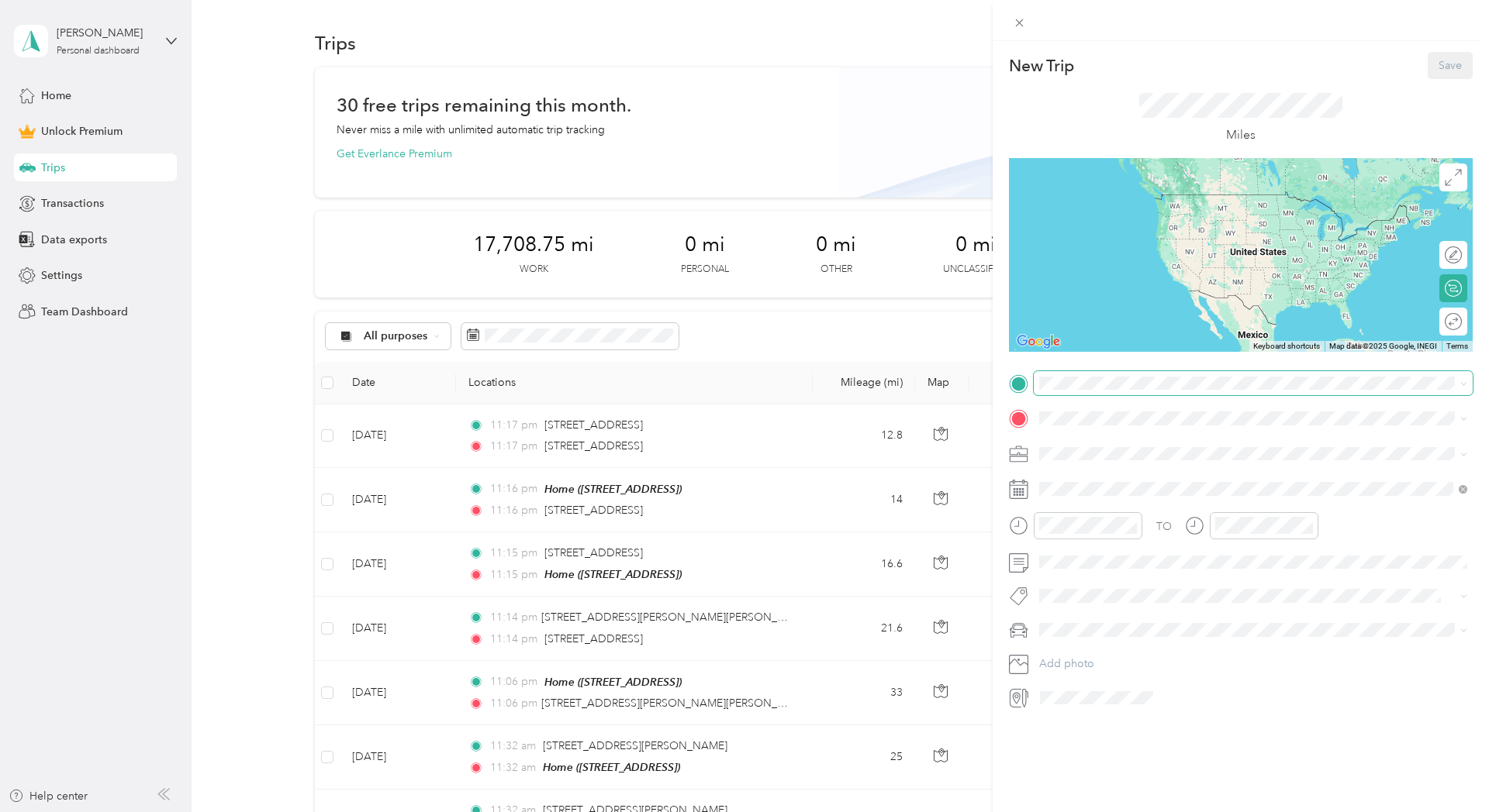
click at [1091, 390] on span at bounding box center [1253, 383] width 439 height 25
drag, startPoint x: 1096, startPoint y: 442, endPoint x: 1085, endPoint y: 429, distance: 17.0
click at [1095, 441] on span "[STREET_ADDRESS][US_STATE]" at bounding box center [1145, 440] width 155 height 14
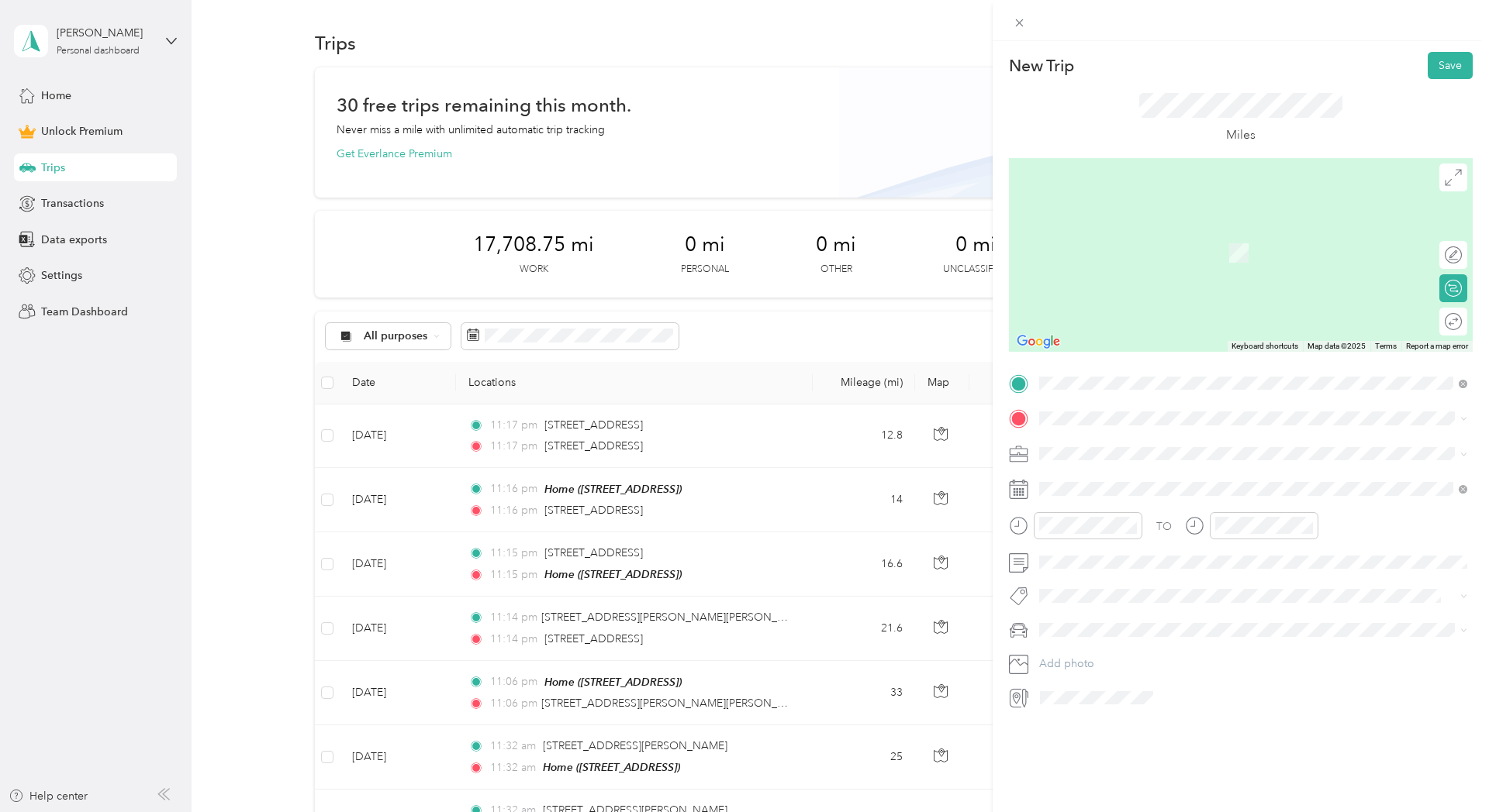
click at [1084, 477] on strong "Home" at bounding box center [1083, 480] width 30 height 14
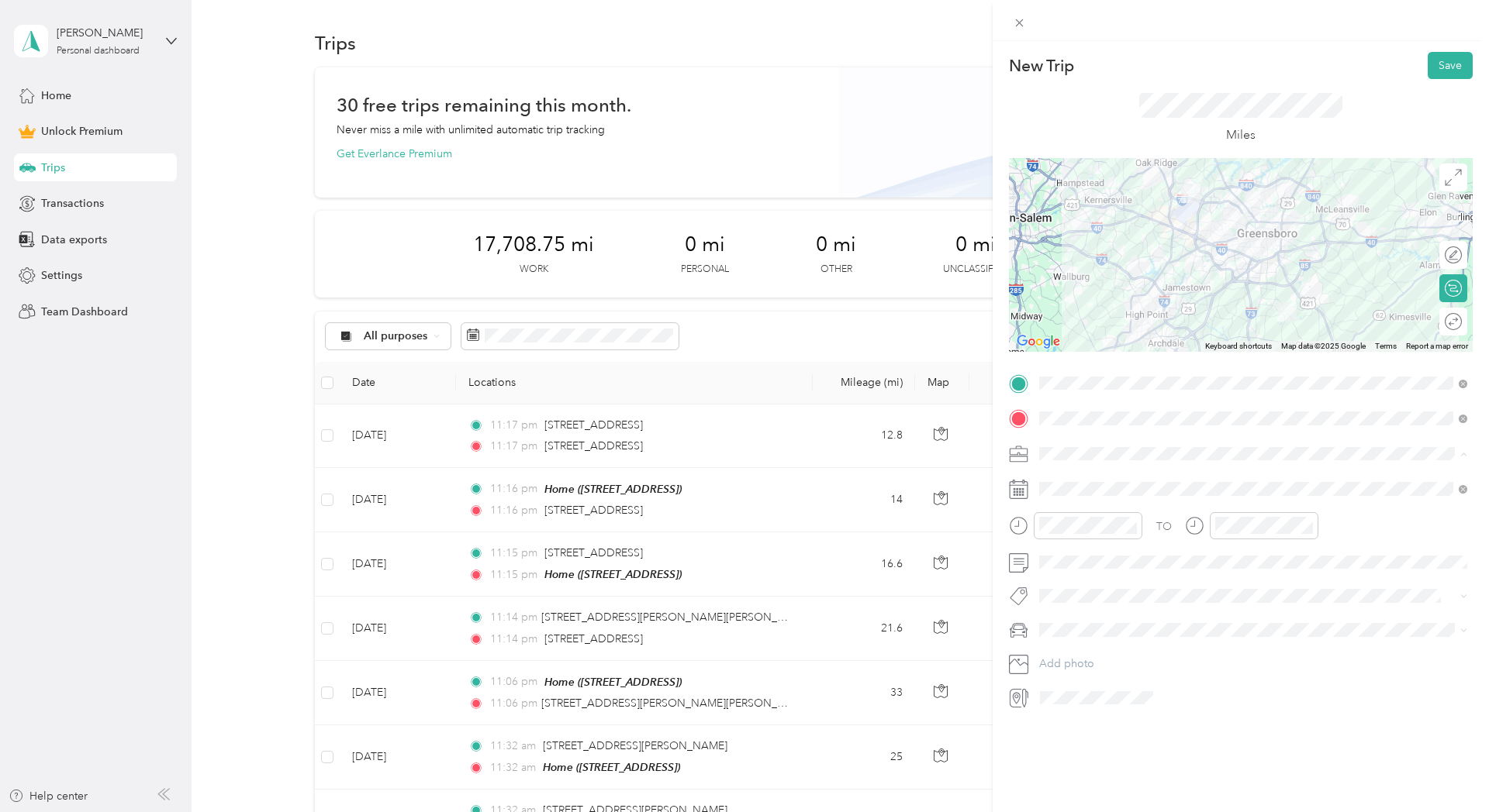
click at [1106, 532] on span "Photography" at bounding box center [1076, 535] width 65 height 14
click at [1074, 569] on icon at bounding box center [1077, 576] width 15 height 15
click at [1110, 727] on div "30" at bounding box center [1110, 728] width 20 height 19
click at [1116, 651] on span "Hyundai Elantra" at bounding box center [1082, 657] width 76 height 14
click at [1458, 61] on button "Save" at bounding box center [1450, 65] width 45 height 27
